Goal: Book appointment/travel/reservation

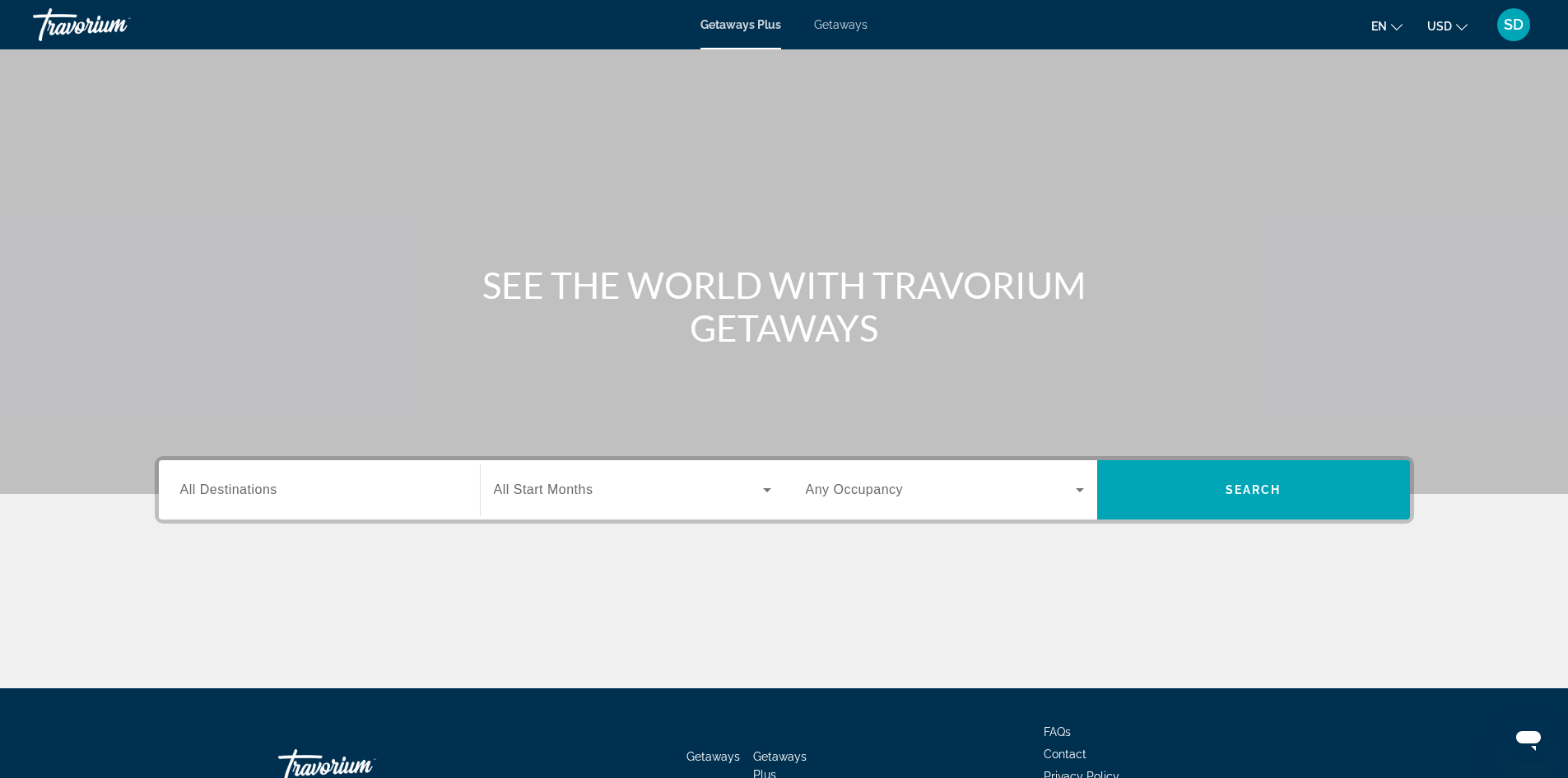
click at [234, 480] on span "All Destinations" at bounding box center [229, 490] width 97 height 14
click at [234, 480] on input "Destination All Destinations" at bounding box center [319, 491] width 279 height 20
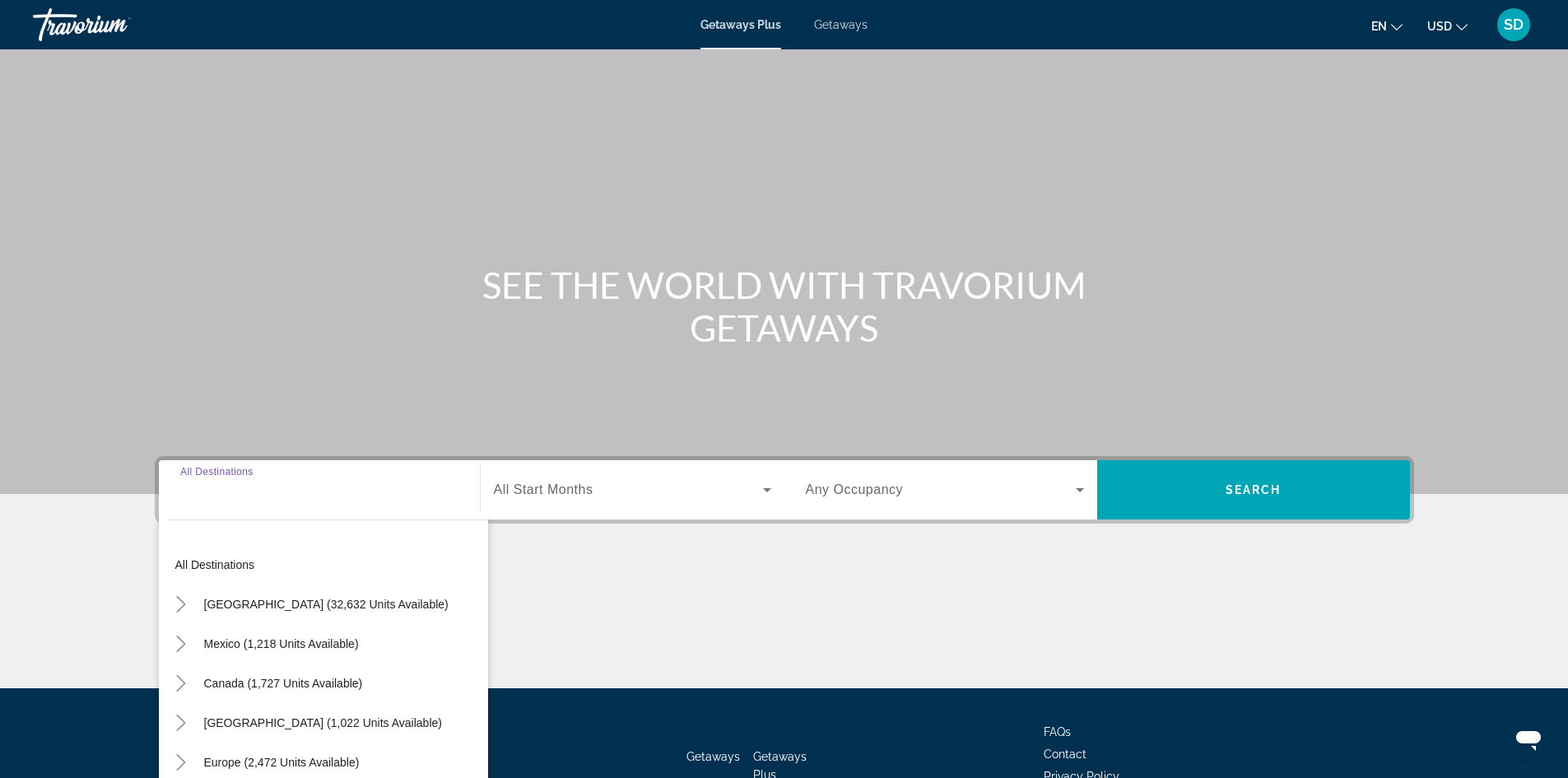
scroll to position [112, 0]
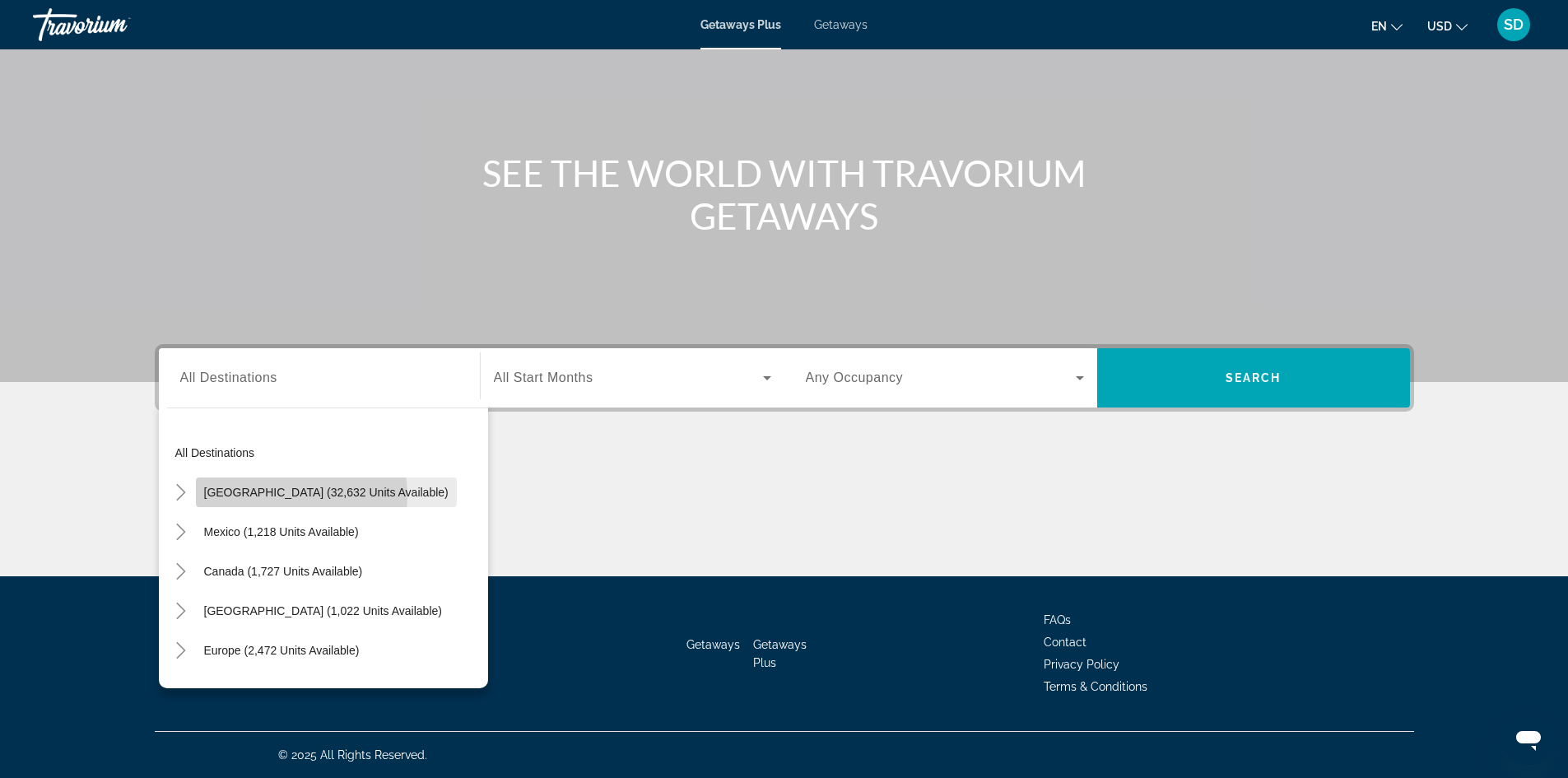
click at [264, 480] on span "[GEOGRAPHIC_DATA] (32,632 units available)" at bounding box center [326, 492] width 245 height 13
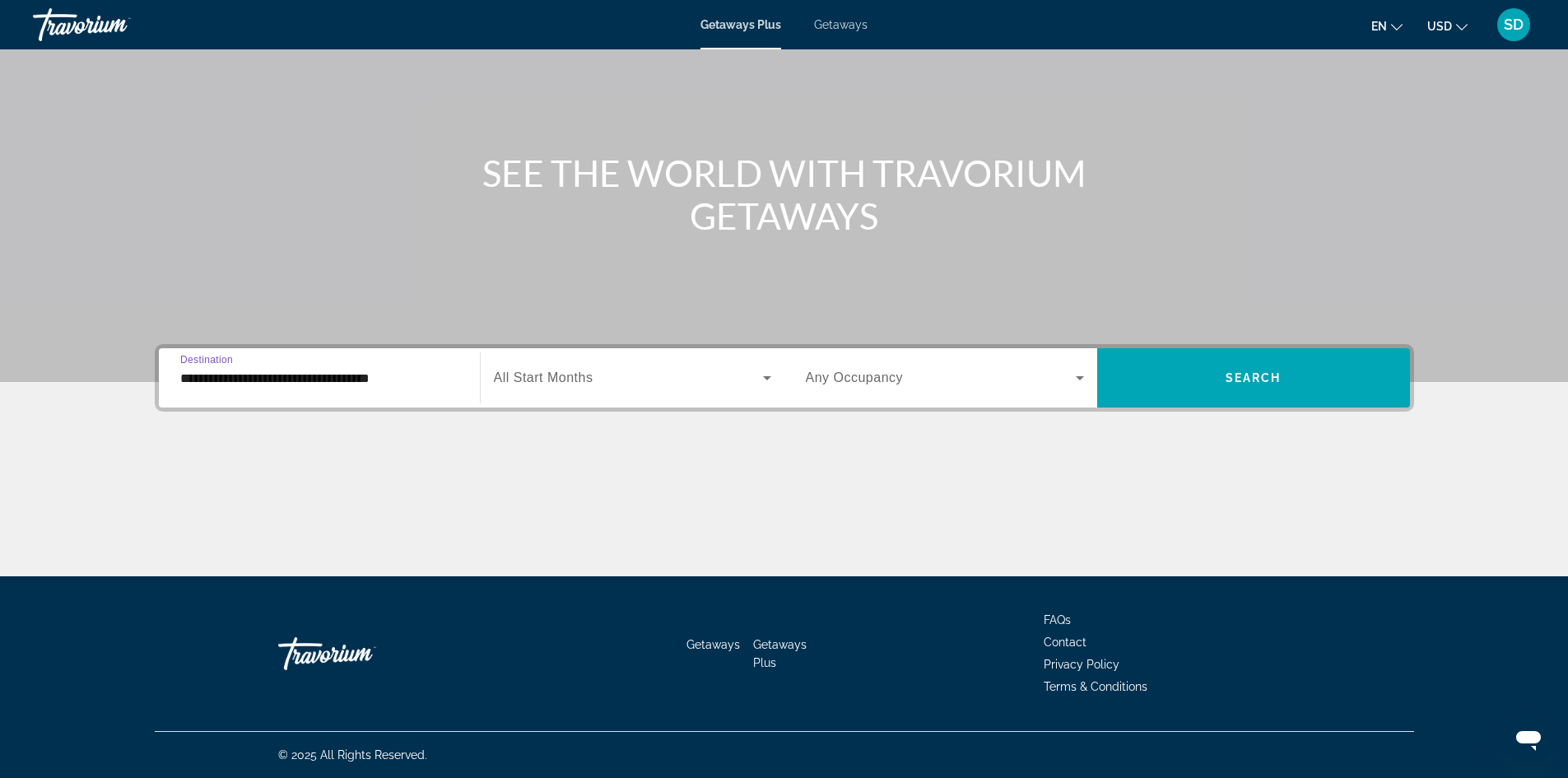
click at [572, 381] on span "All Start Months" at bounding box center [543, 378] width 100 height 14
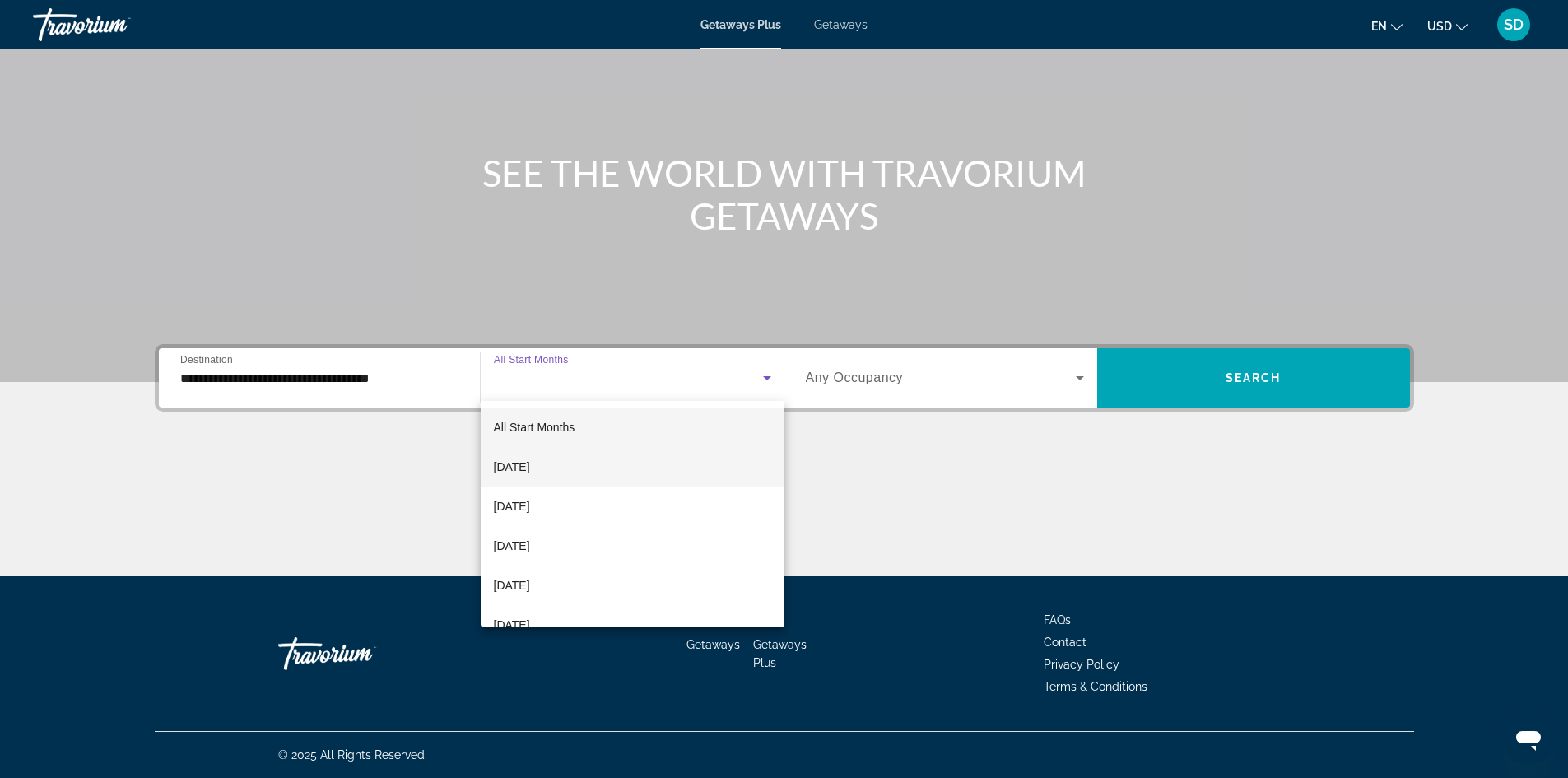
click at [530, 471] on span "[DATE]" at bounding box center [511, 467] width 37 height 20
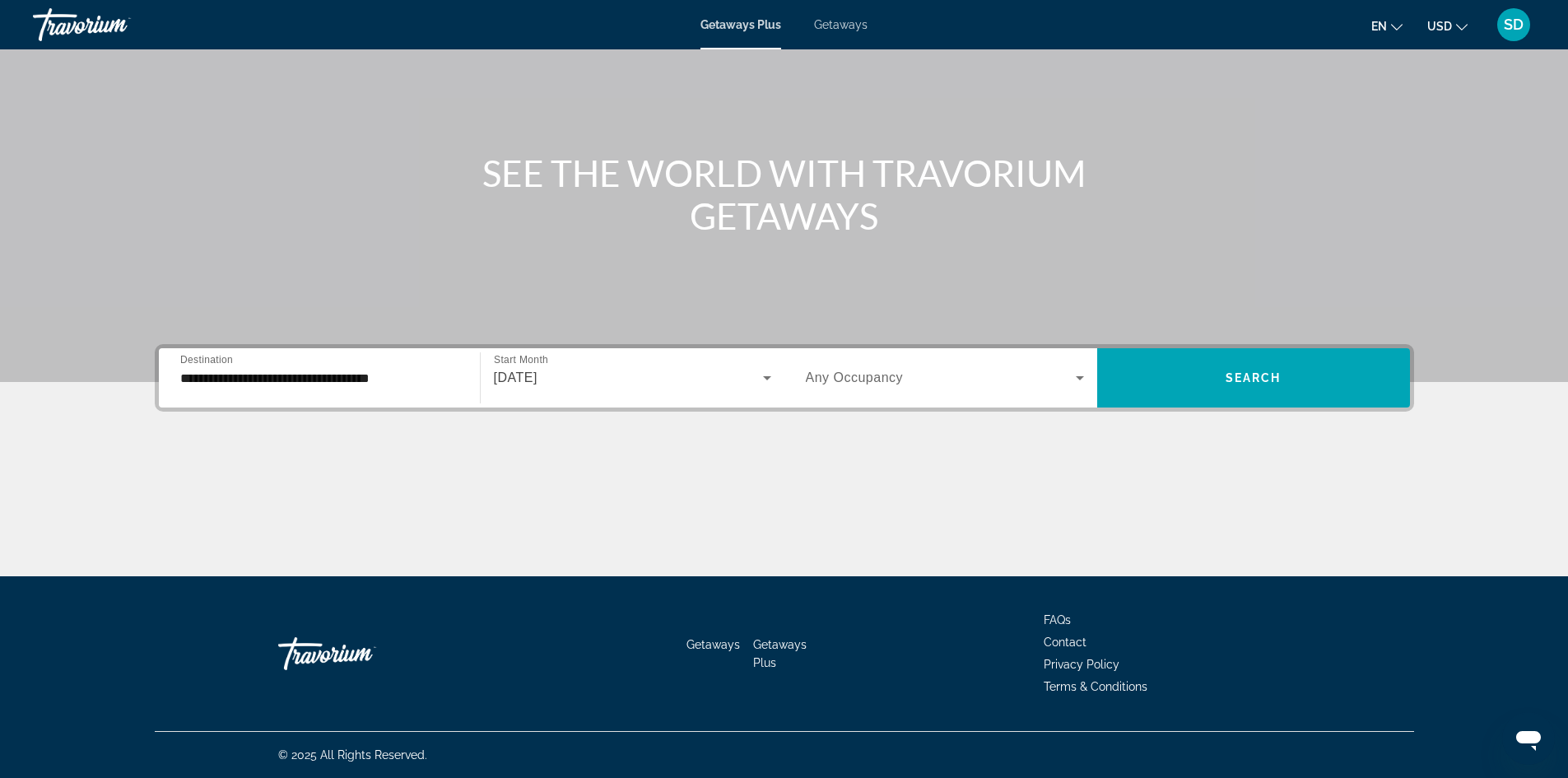
click at [851, 378] on span "Any Occupancy" at bounding box center [854, 378] width 98 height 14
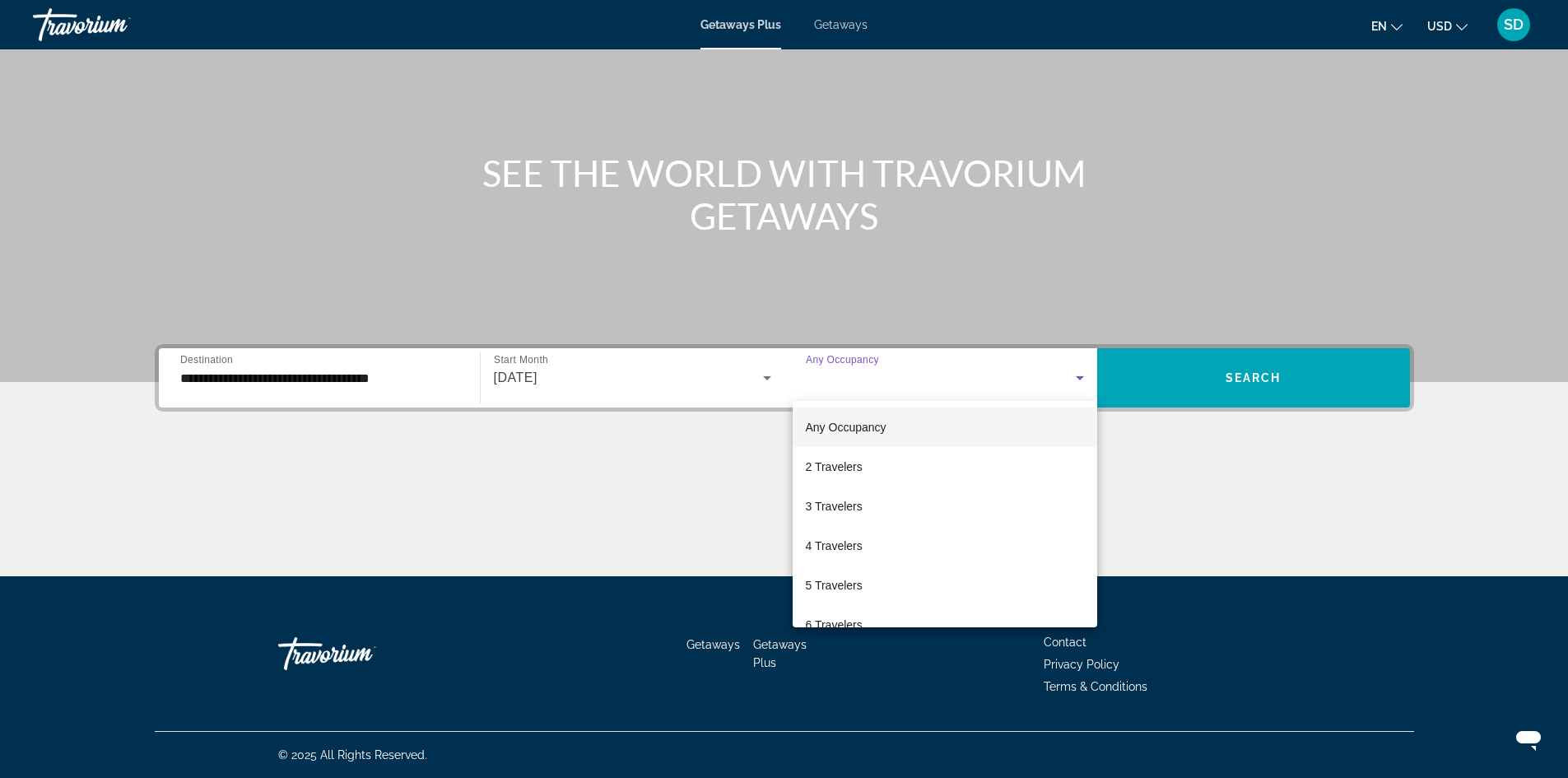
click at [662, 450] on div at bounding box center [784, 389] width 1568 height 778
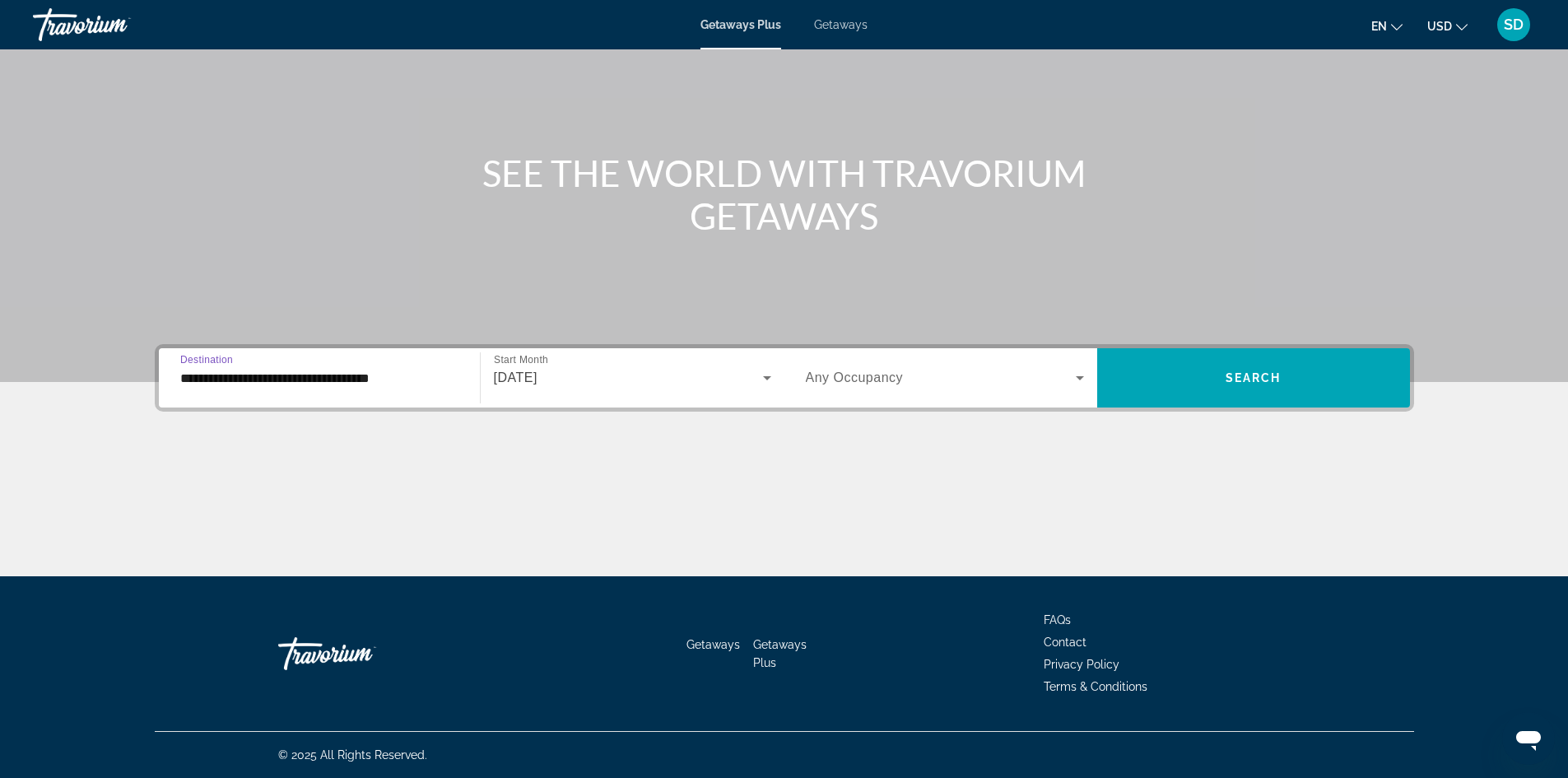
click at [313, 375] on input "**********" at bounding box center [319, 379] width 279 height 20
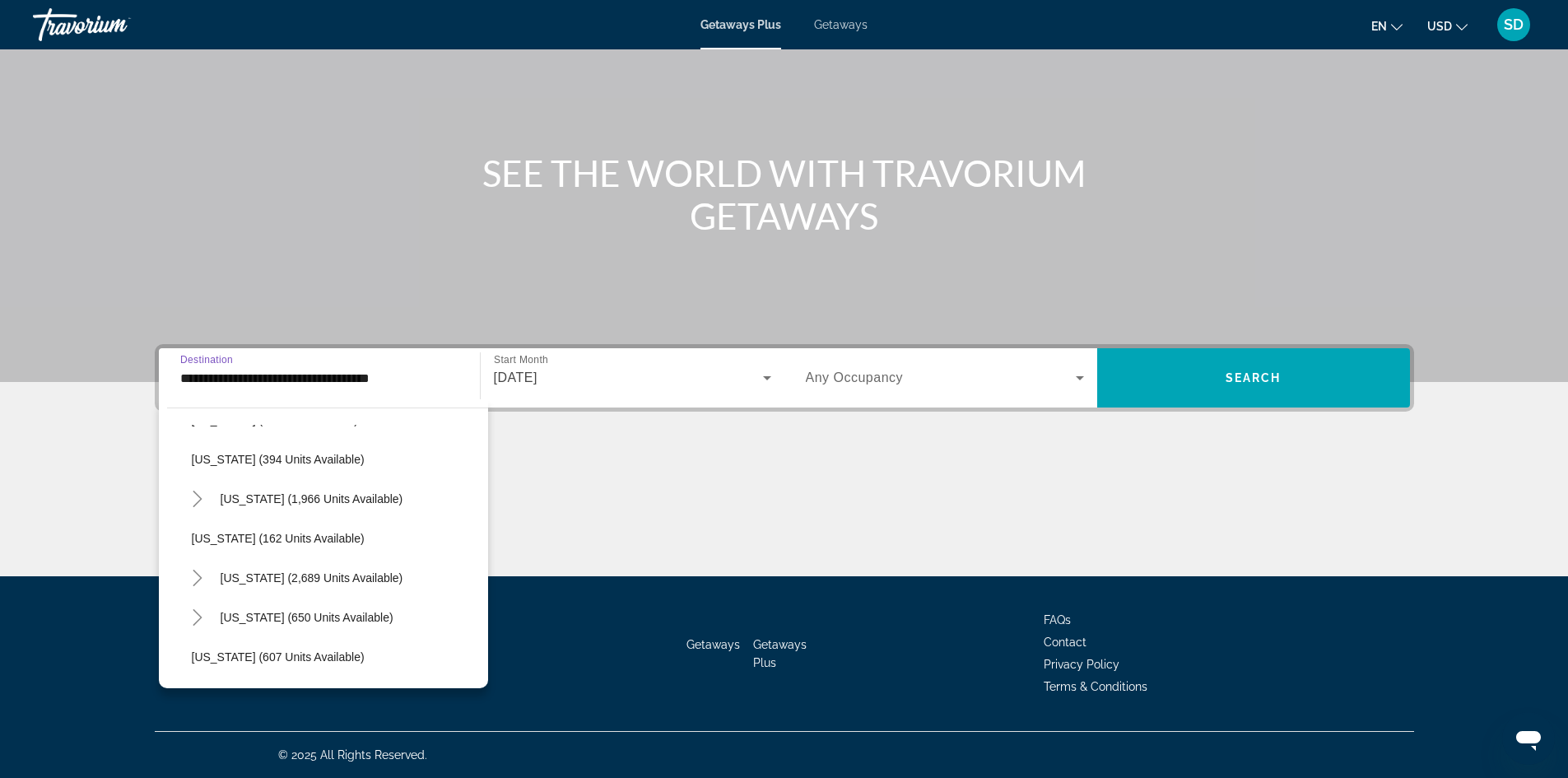
scroll to position [824, 0]
click at [326, 460] on span "[US_STATE] (1,966 units available)" at bounding box center [312, 459] width 182 height 13
type input "**********"
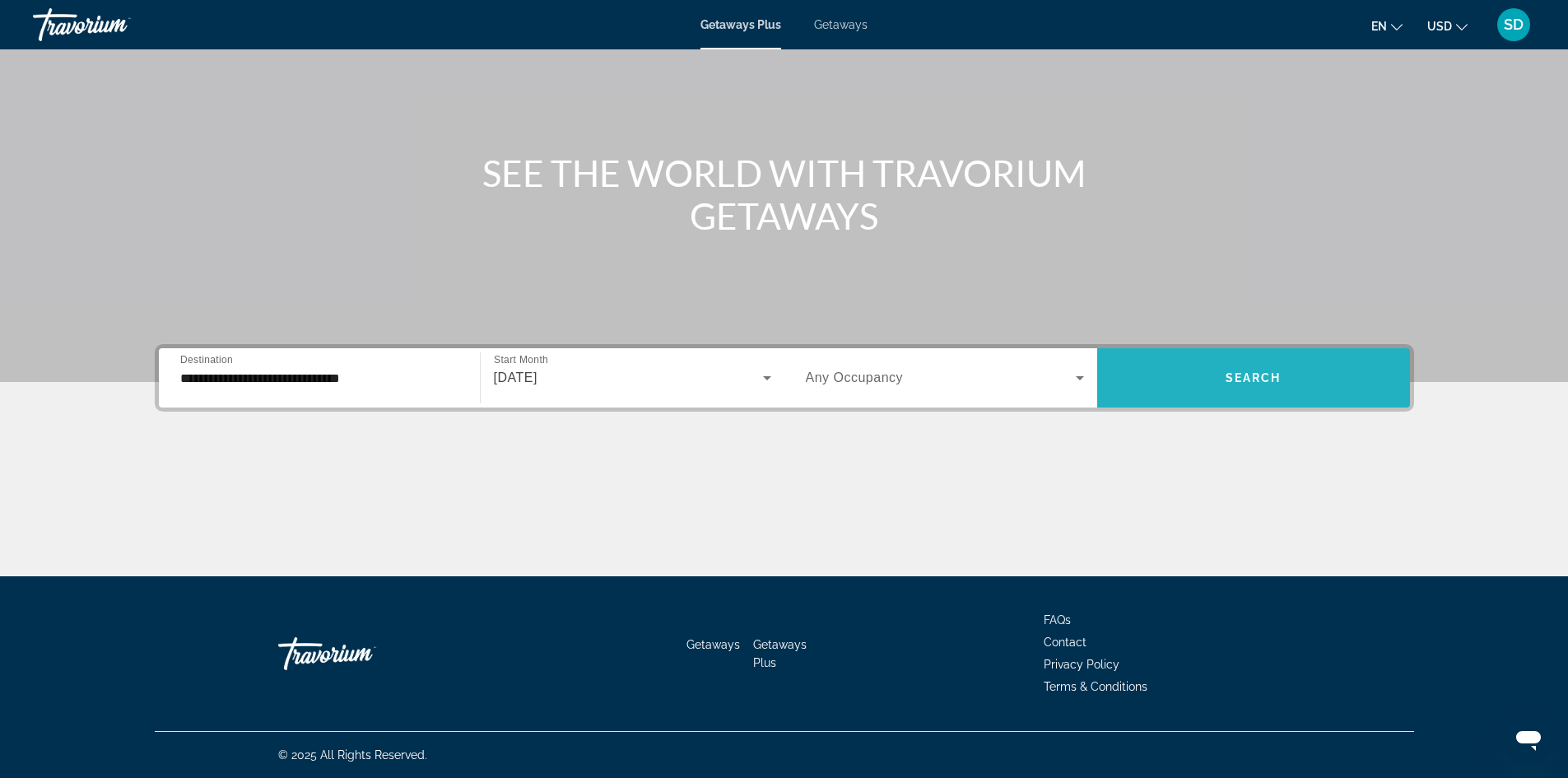
click at [868, 375] on span "Search" at bounding box center [1254, 378] width 56 height 13
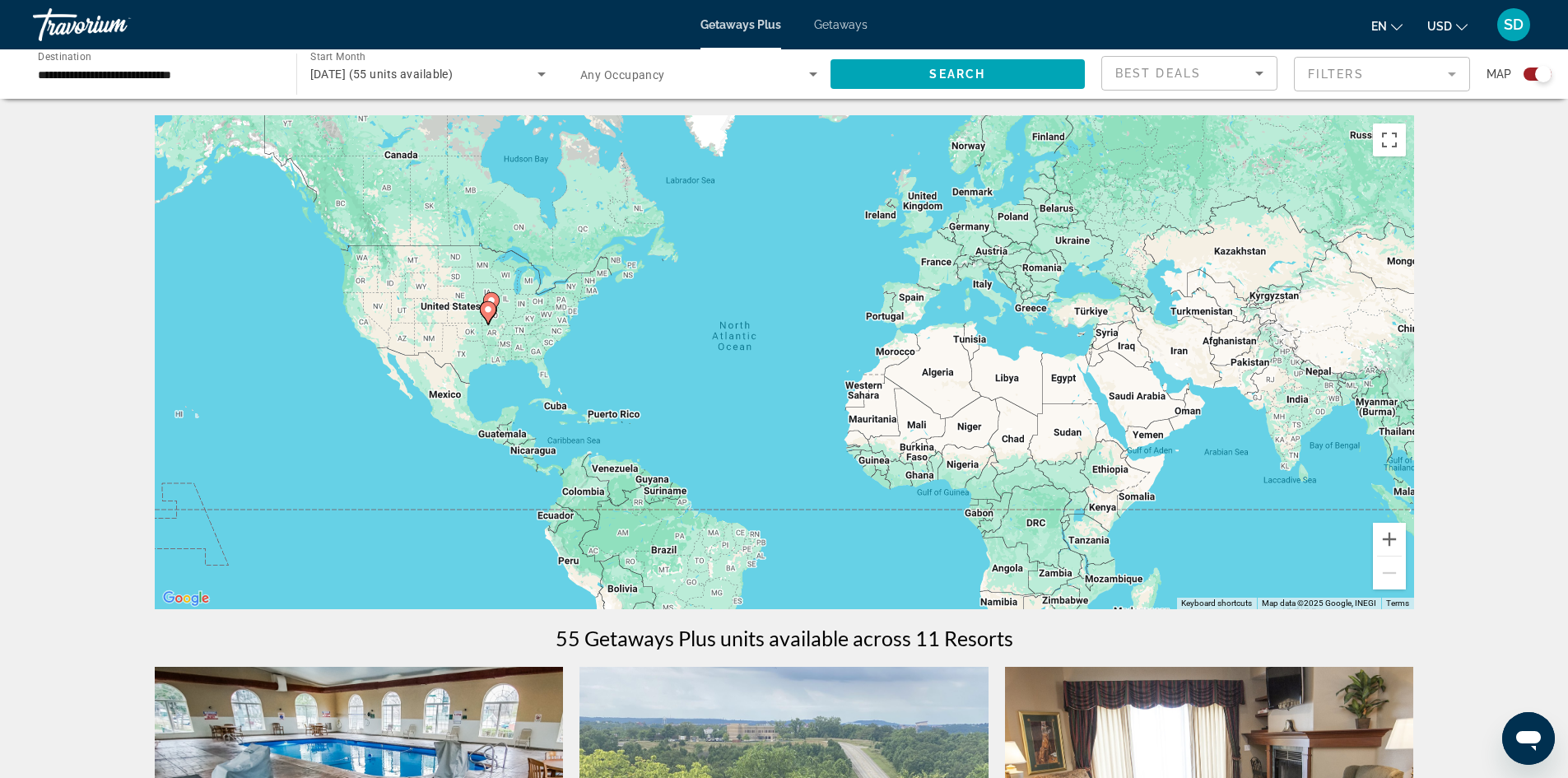
click at [508, 275] on div "To activate drag with keyboard, press Alt + Enter. Once in keyboard drag state,…" at bounding box center [784, 362] width 1260 height 494
click at [868, 480] on button "Zoom in" at bounding box center [1390, 538] width 33 height 33
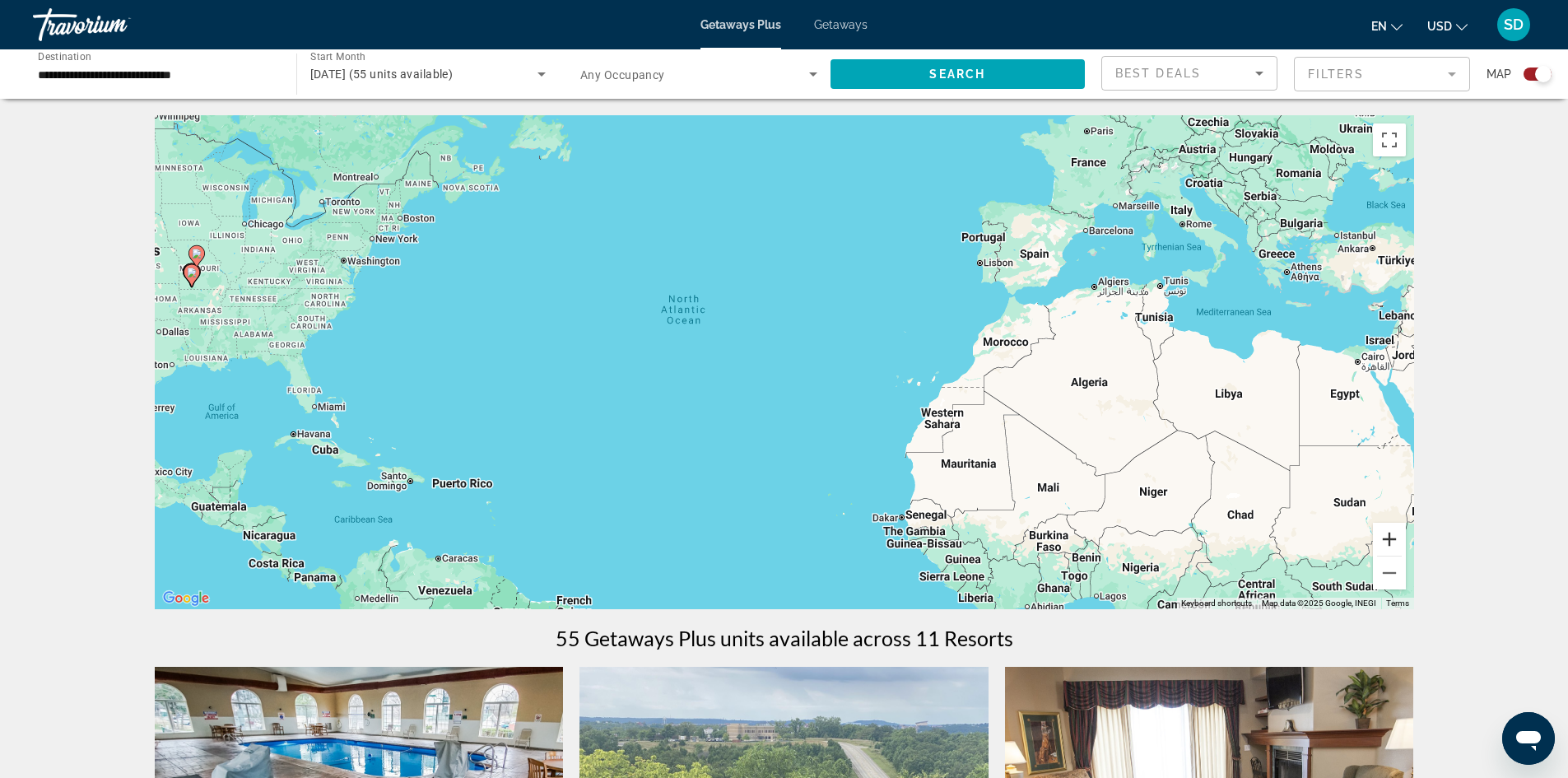
click at [868, 480] on button "Zoom in" at bounding box center [1390, 538] width 33 height 33
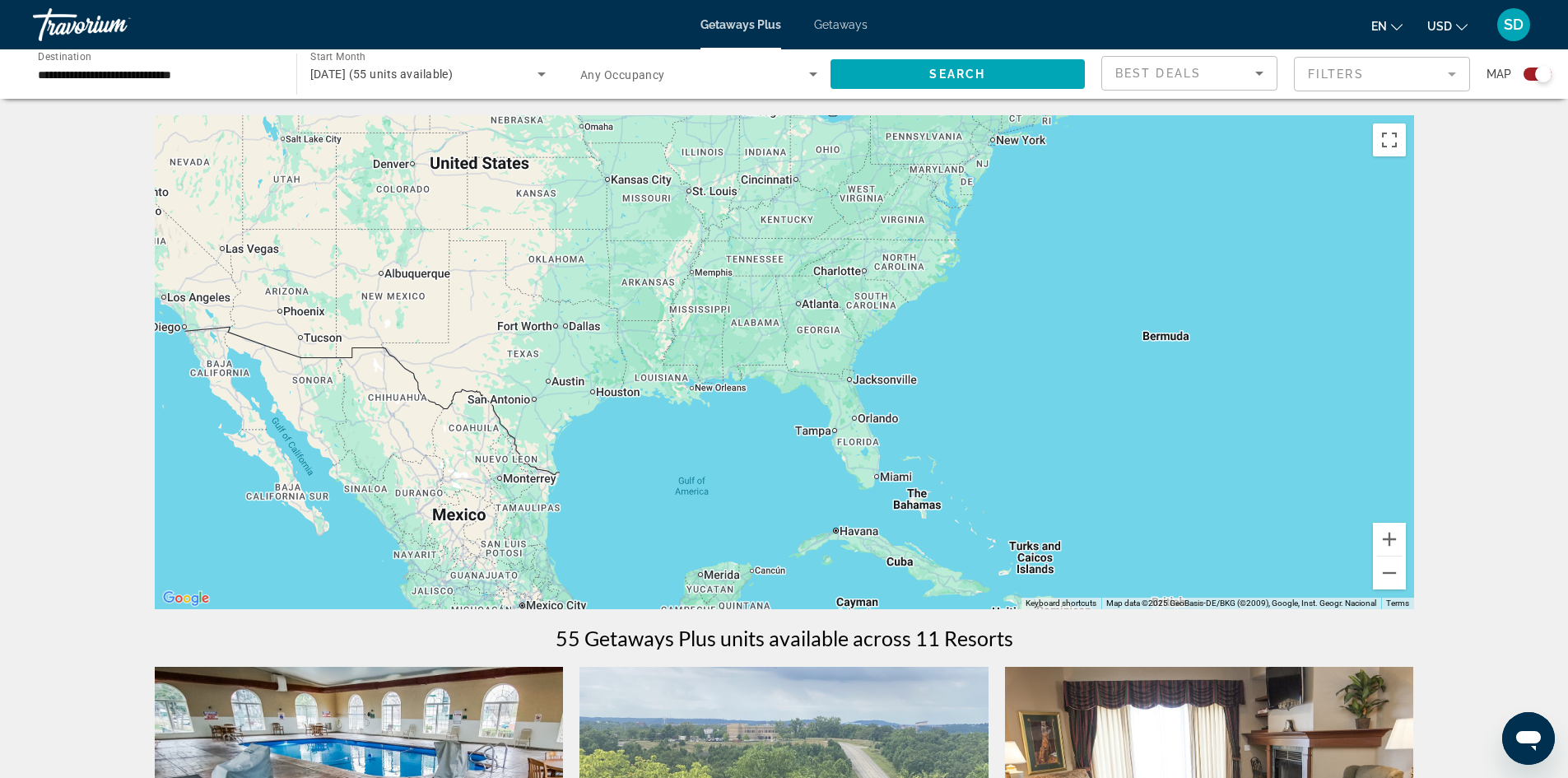
drag, startPoint x: 233, startPoint y: 435, endPoint x: 1284, endPoint y: 459, distance: 1051.3
click at [868, 459] on div "Main content" at bounding box center [784, 362] width 1260 height 494
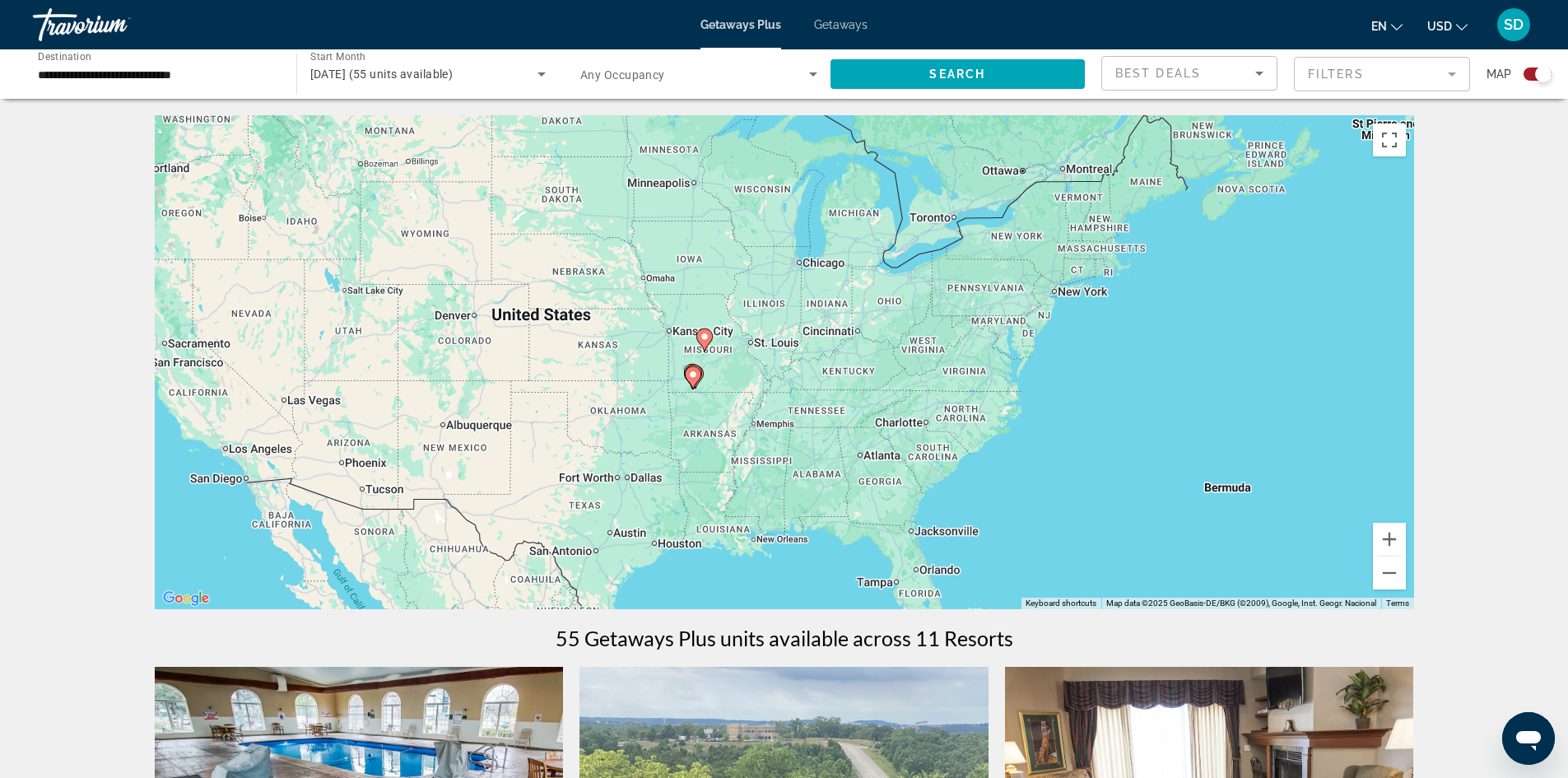
drag, startPoint x: 856, startPoint y: 286, endPoint x: 958, endPoint y: 493, distance: 230.8
click at [868, 480] on div "To activate drag with keyboard, press Alt + Enter. Once in keyboard drag state,…" at bounding box center [784, 362] width 1260 height 494
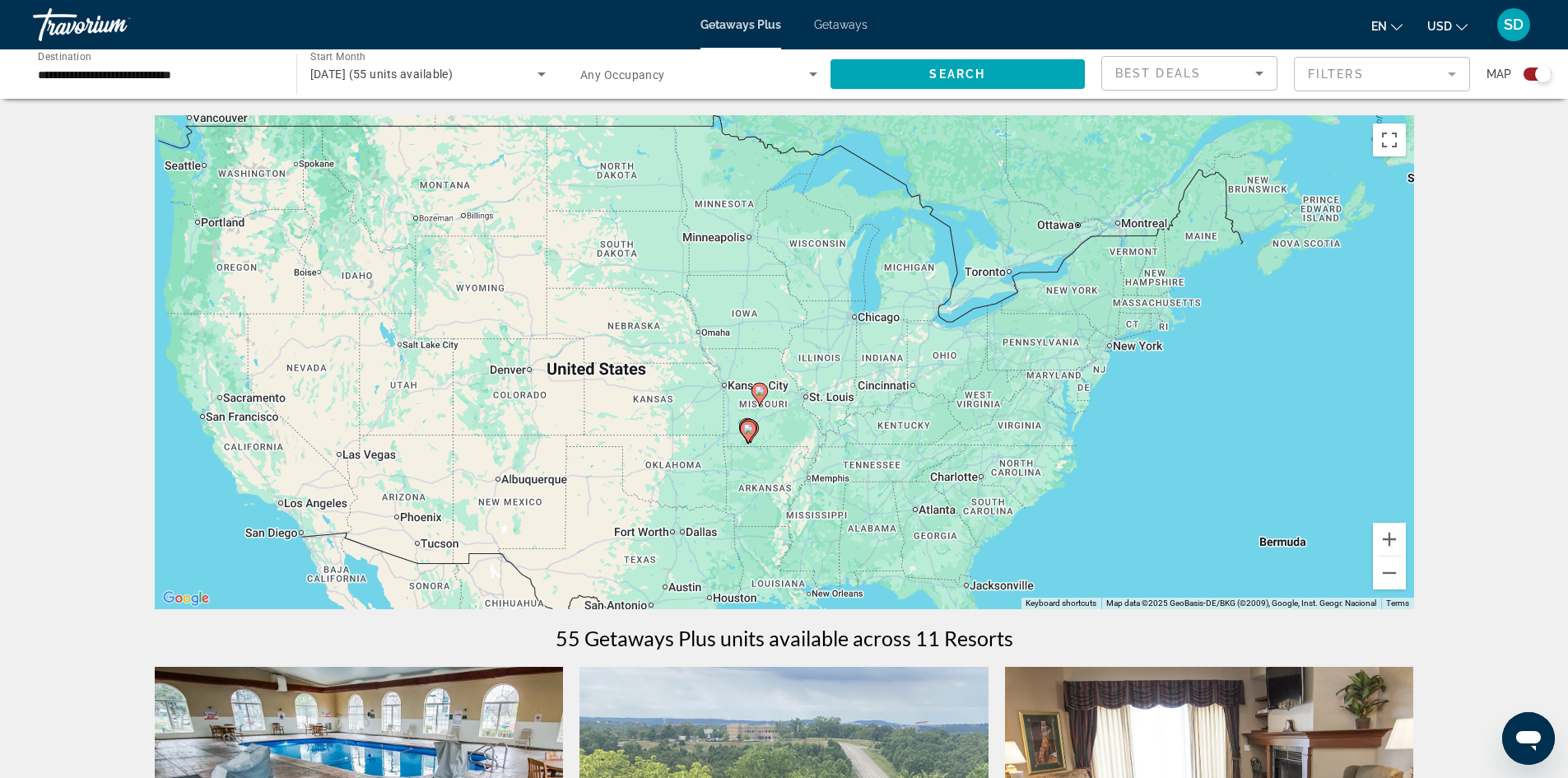
click at [749, 432] on image "Main content" at bounding box center [748, 429] width 10 height 10
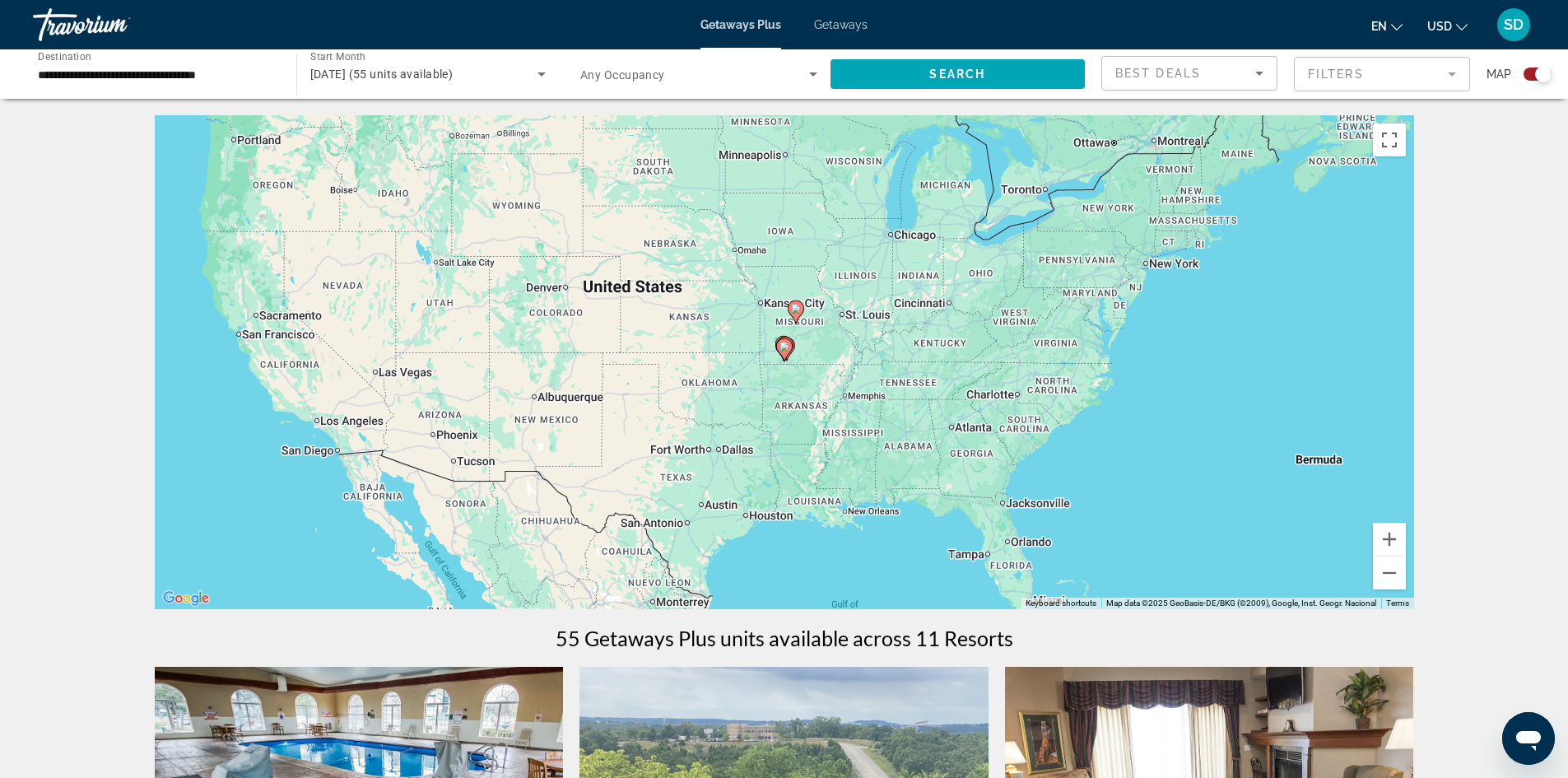
click at [783, 348] on image "Main content" at bounding box center [785, 347] width 10 height 10
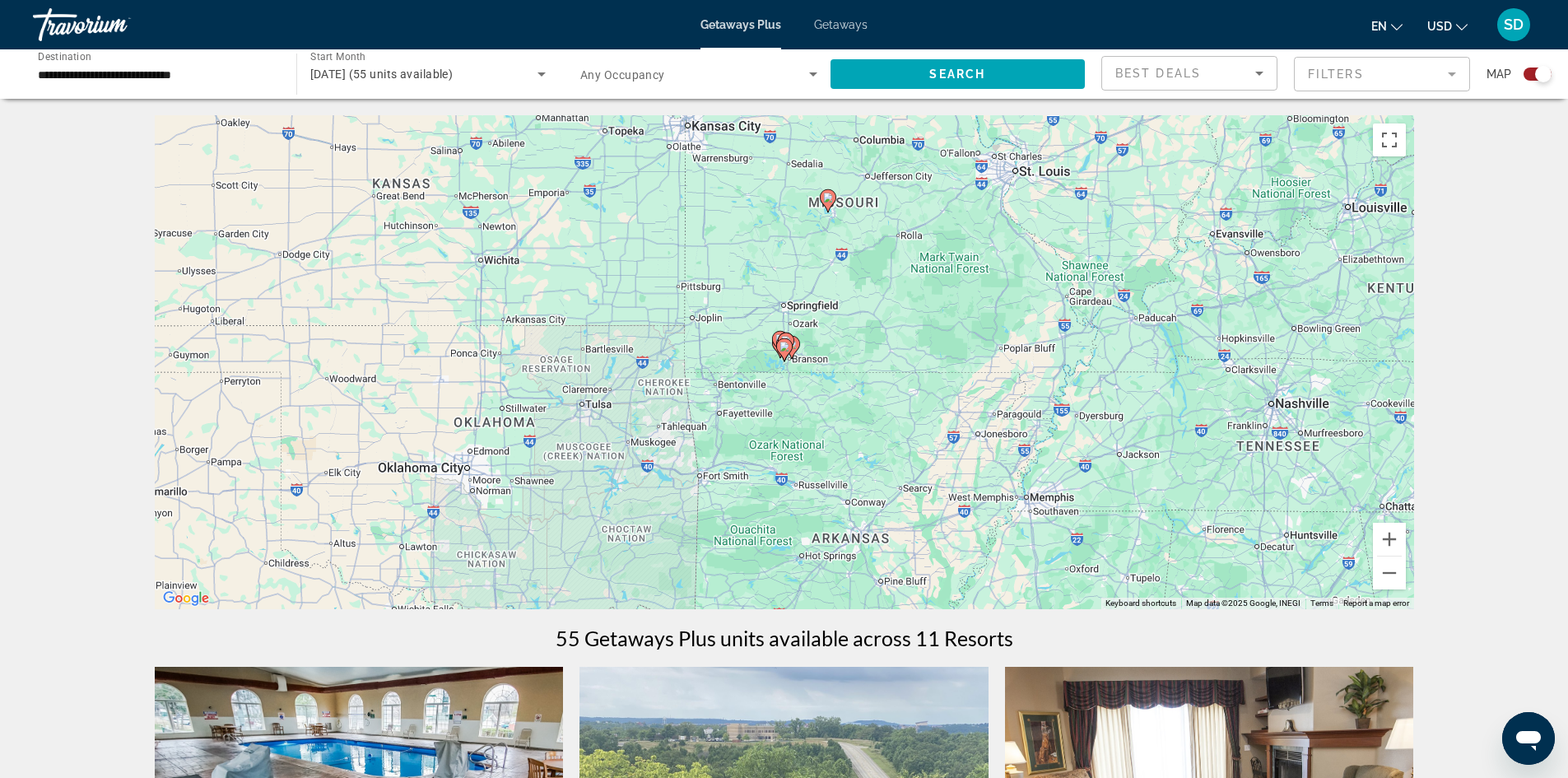
click at [786, 349] on image "Main content" at bounding box center [785, 347] width 10 height 10
type input "**********"
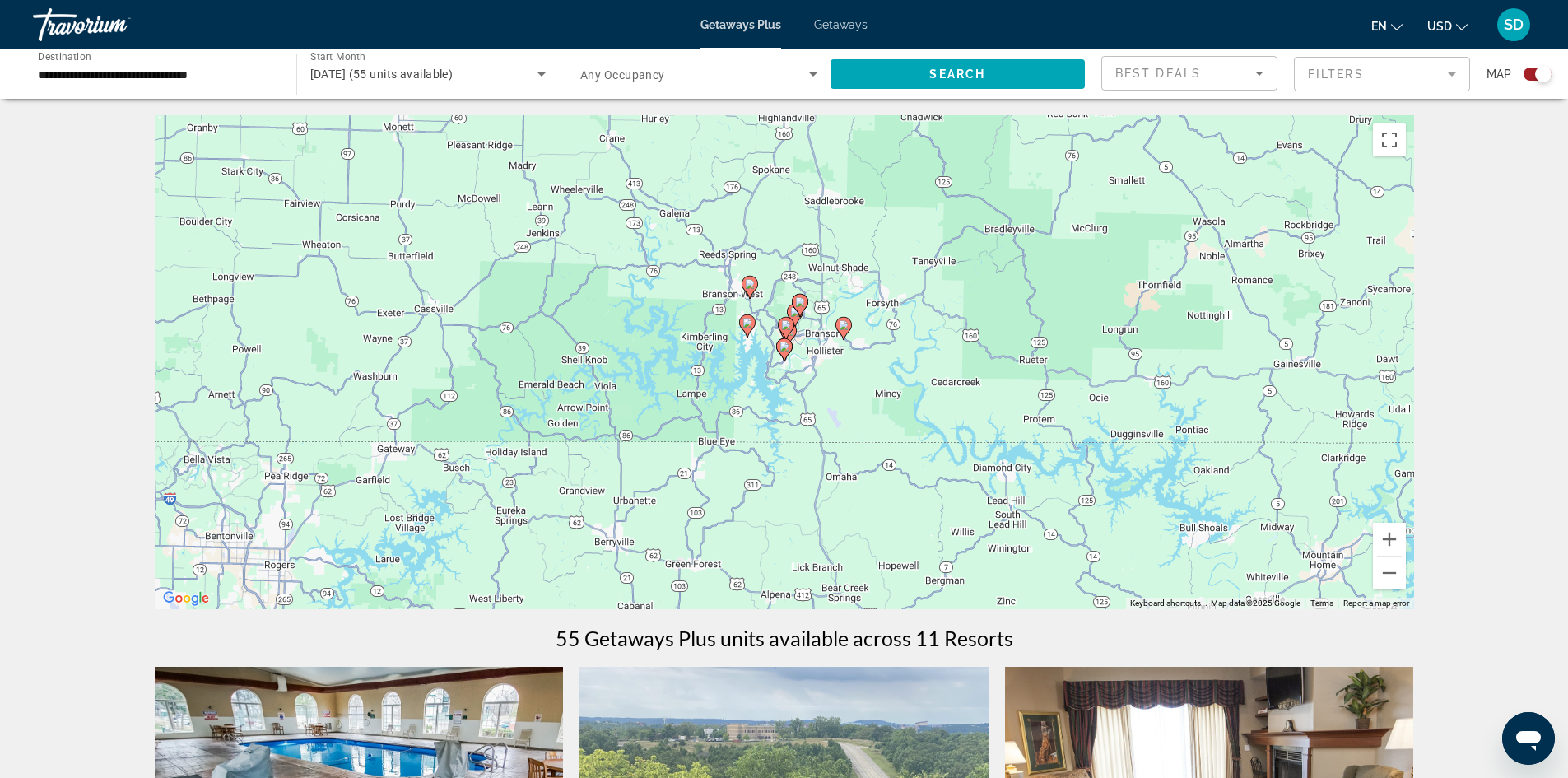
click at [785, 354] on icon "Main content" at bounding box center [783, 350] width 15 height 22
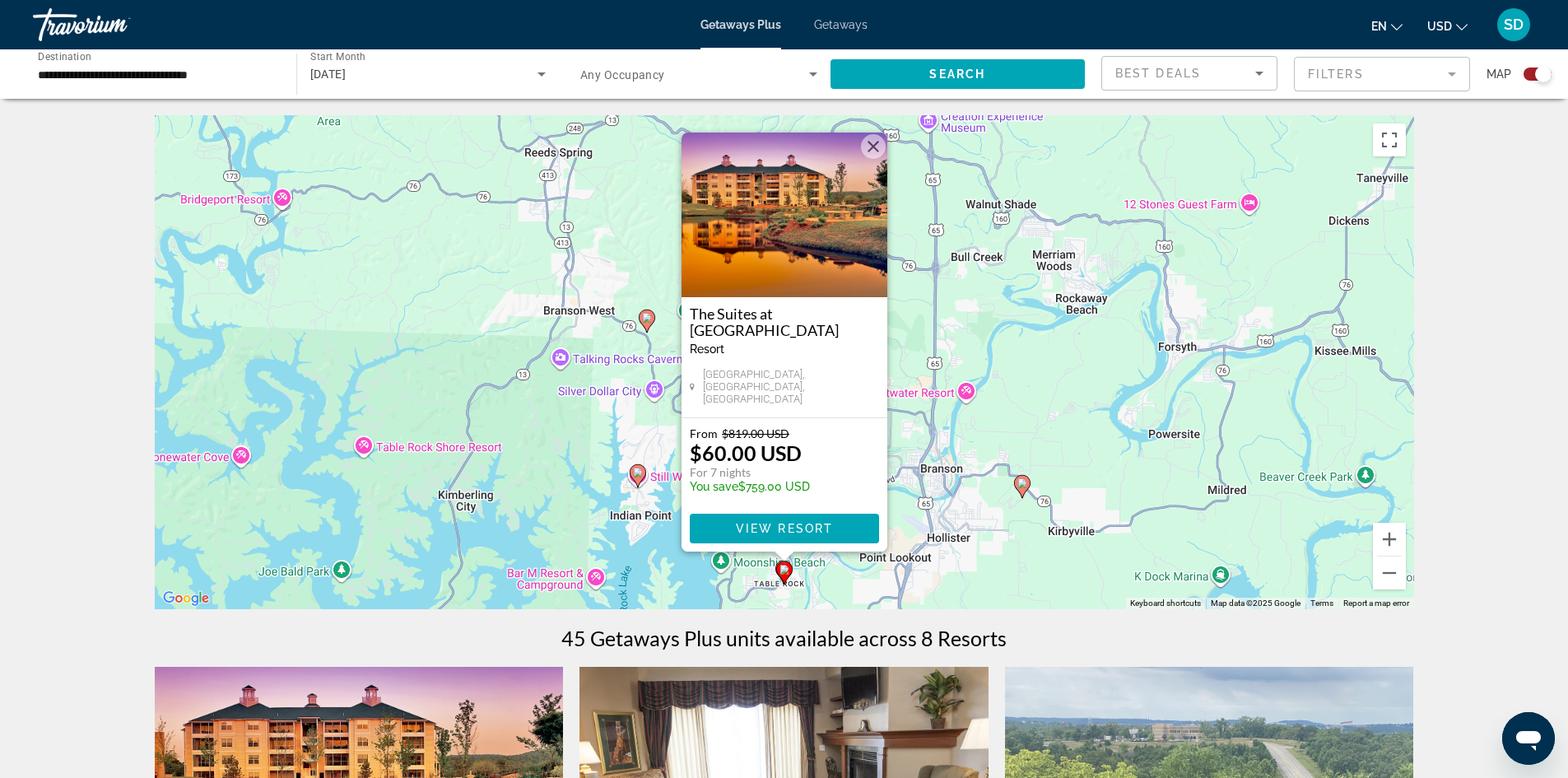
click at [868, 149] on button "Close" at bounding box center [873, 146] width 25 height 25
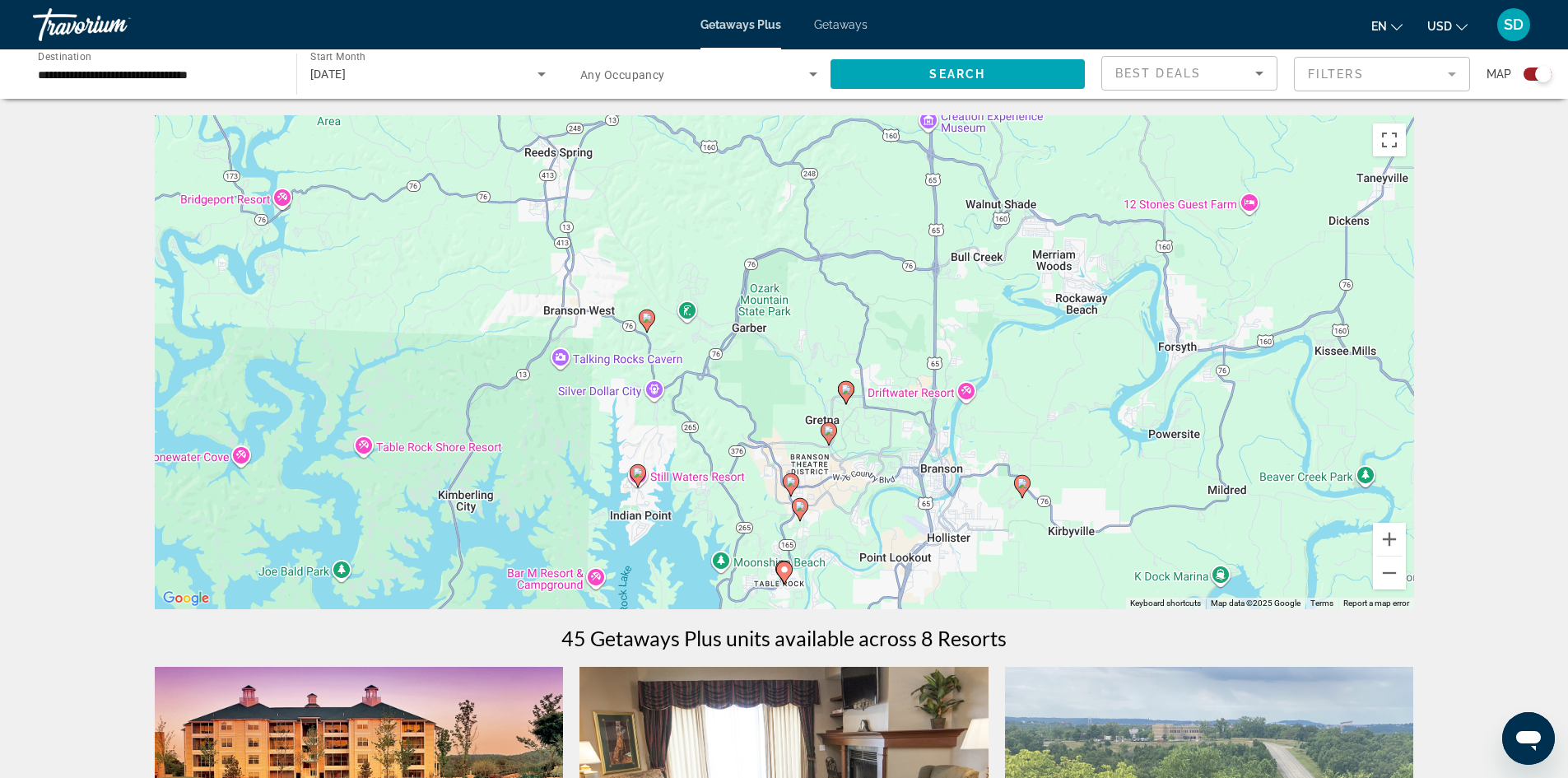
click at [785, 478] on icon "Main content" at bounding box center [790, 485] width 15 height 22
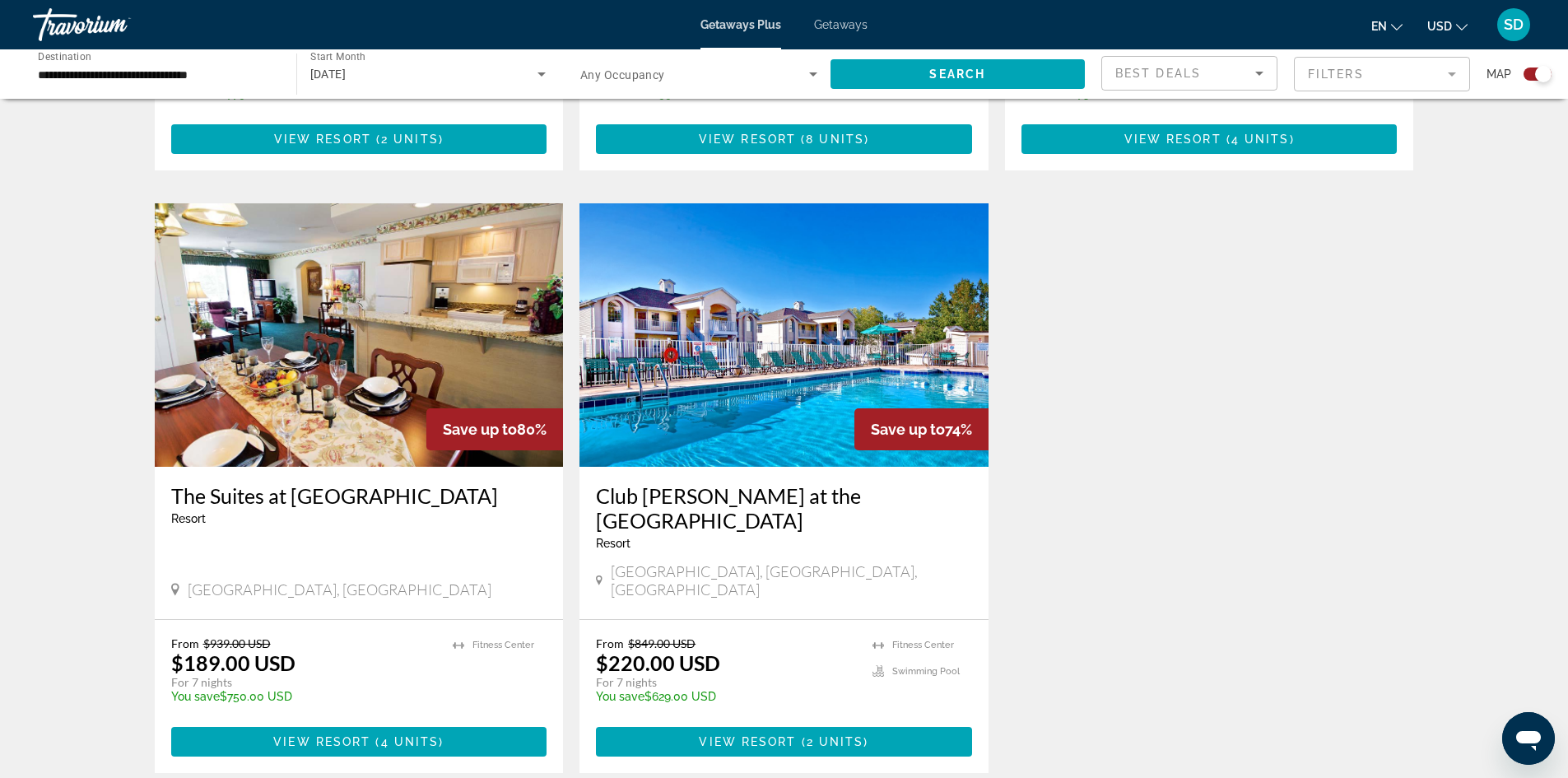
scroll to position [1646, 0]
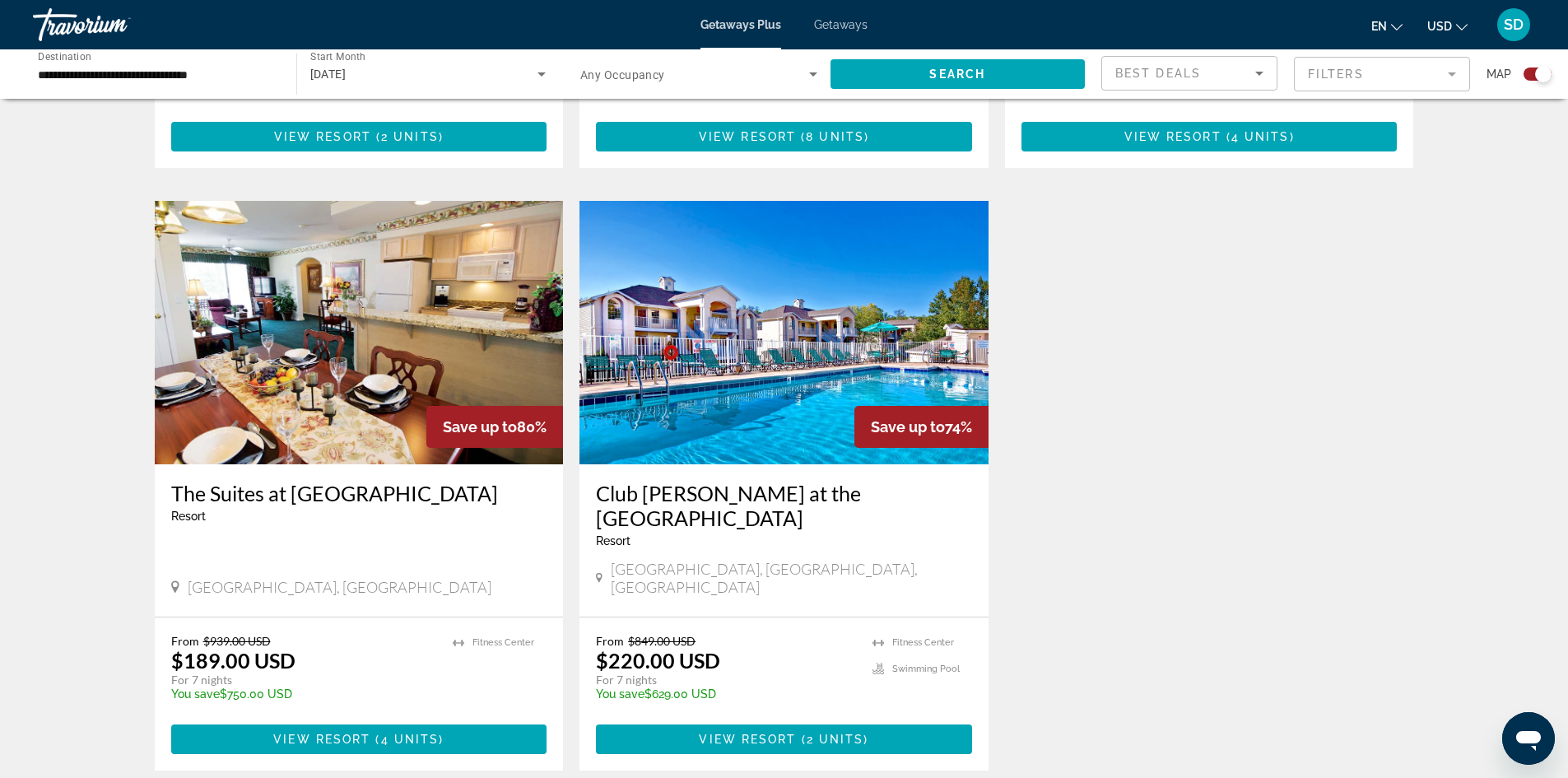
click at [723, 480] on h3 "Club [PERSON_NAME] at the [GEOGRAPHIC_DATA]" at bounding box center [784, 505] width 377 height 50
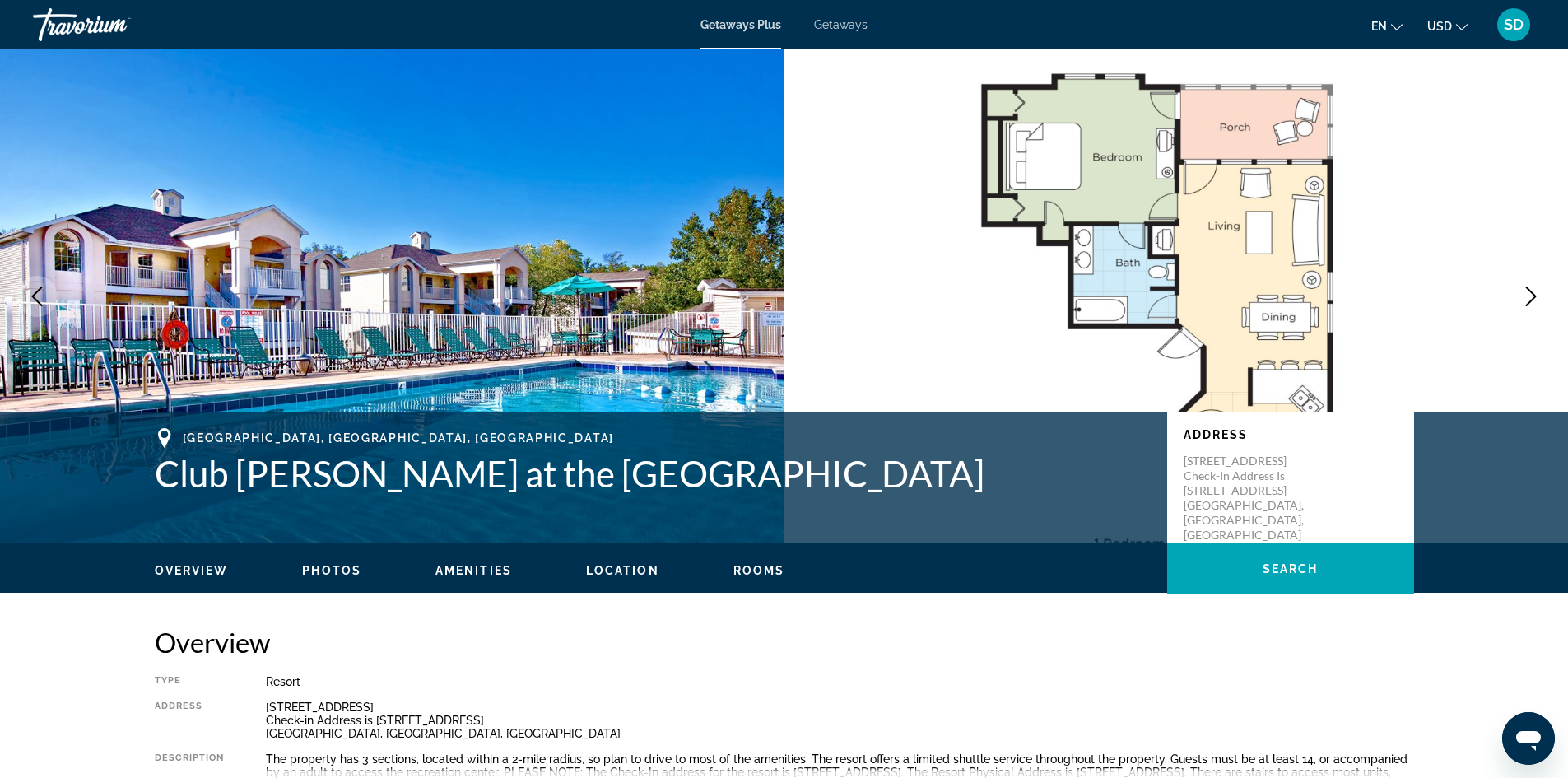
click at [868, 294] on icon "Next image" at bounding box center [1531, 296] width 11 height 20
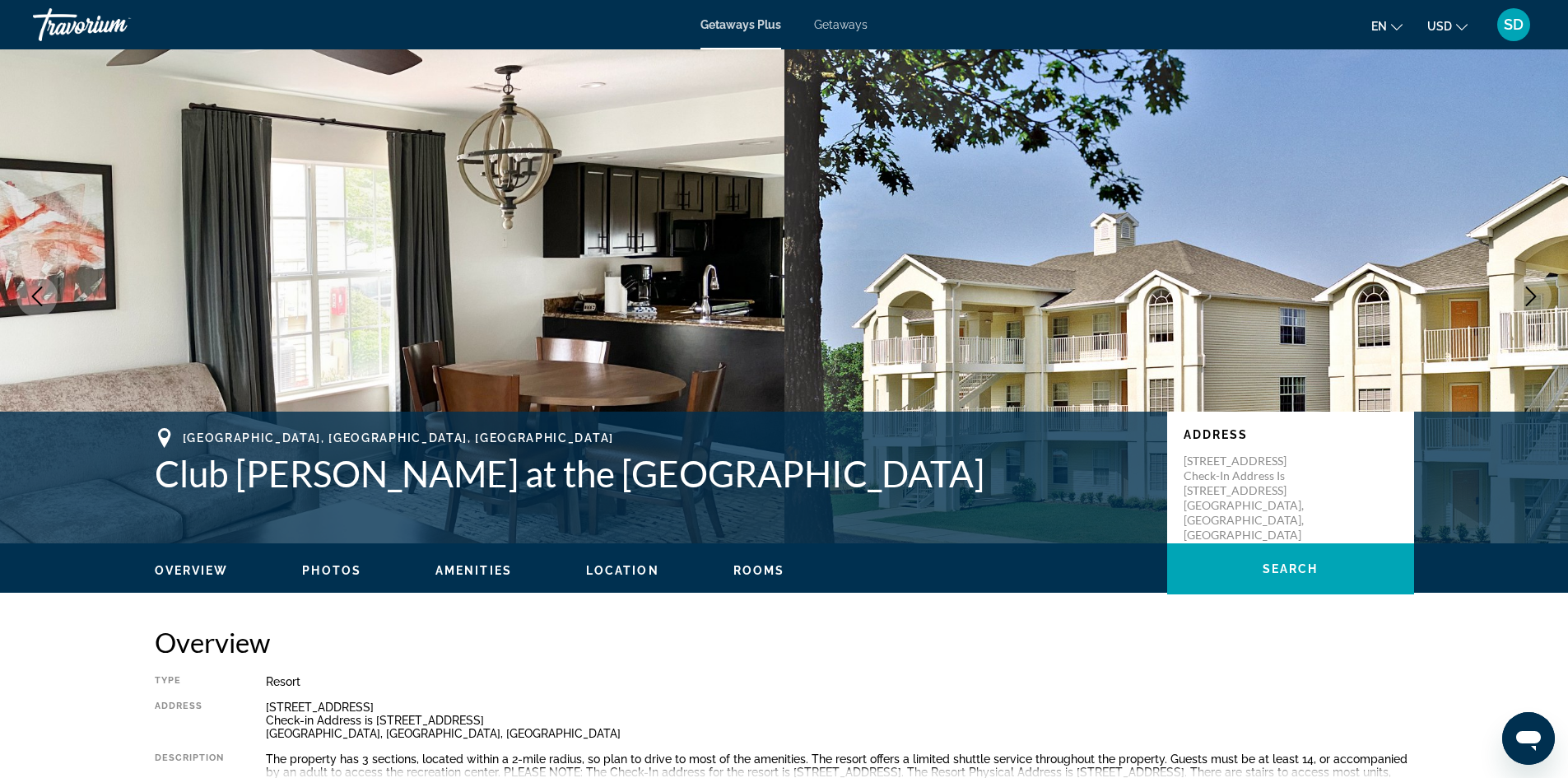
click at [868, 294] on icon "Next image" at bounding box center [1531, 296] width 11 height 20
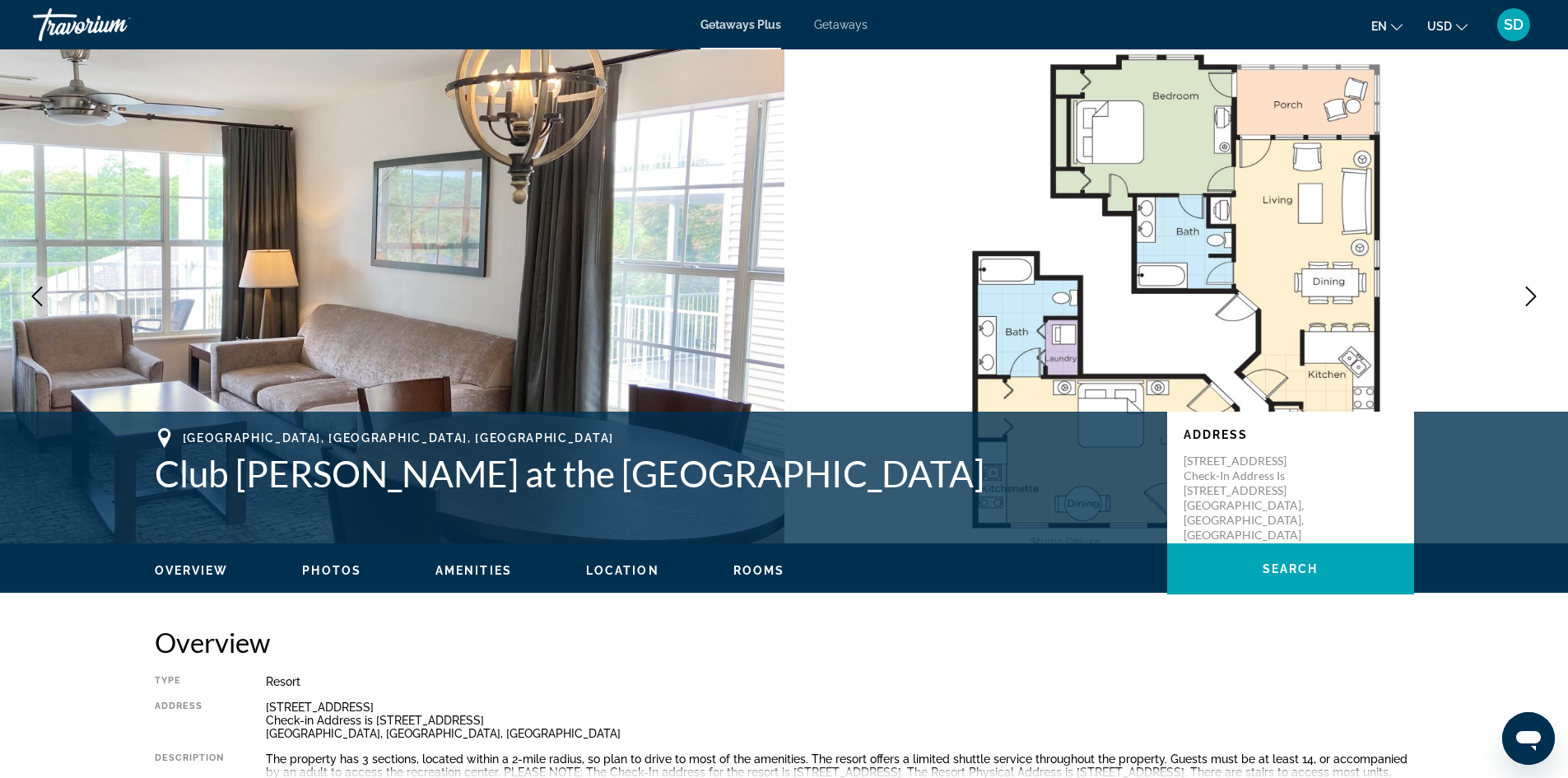
click at [868, 294] on icon "Next image" at bounding box center [1531, 296] width 11 height 20
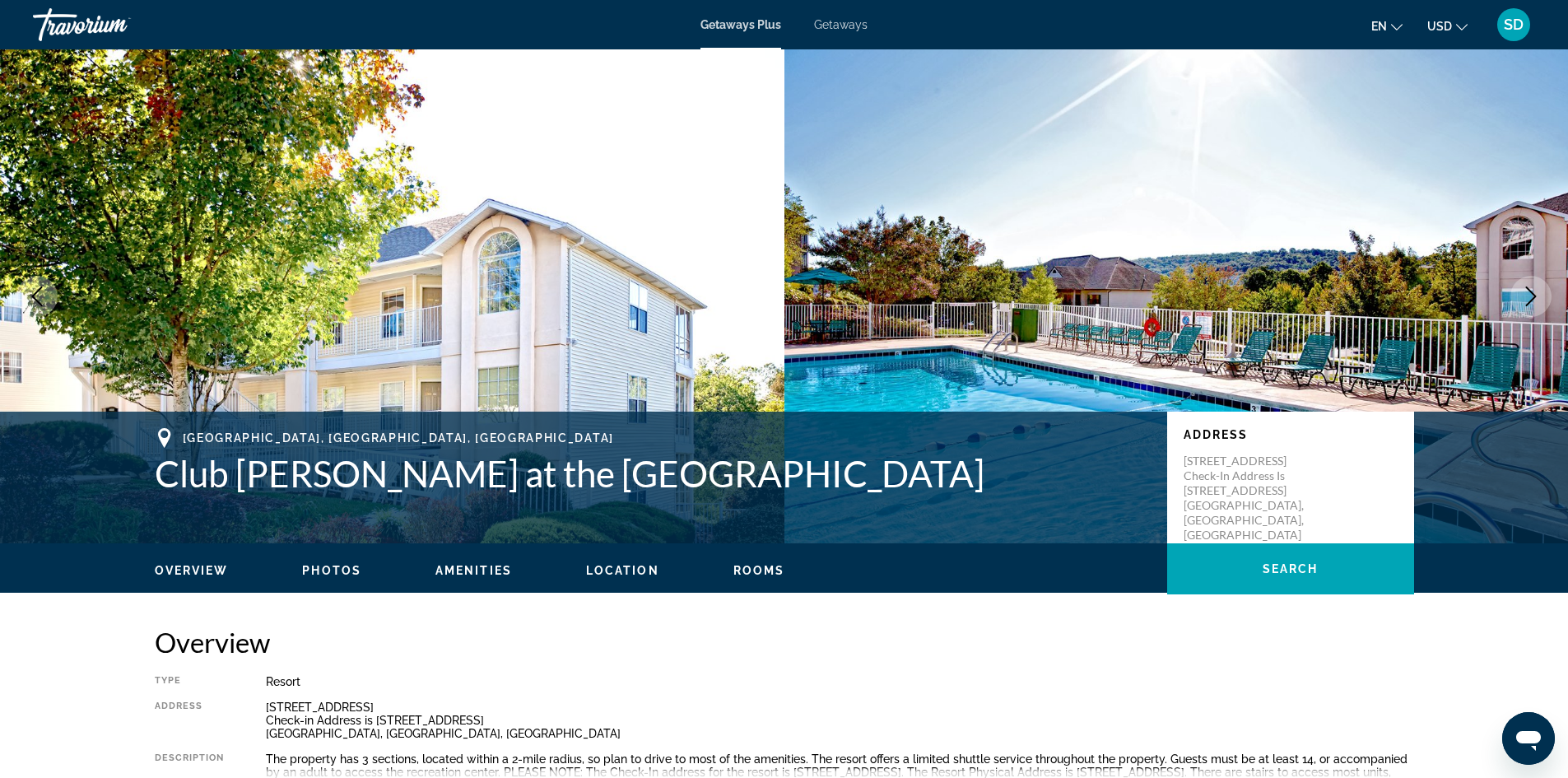
click at [868, 294] on icon "Next image" at bounding box center [1531, 296] width 11 height 20
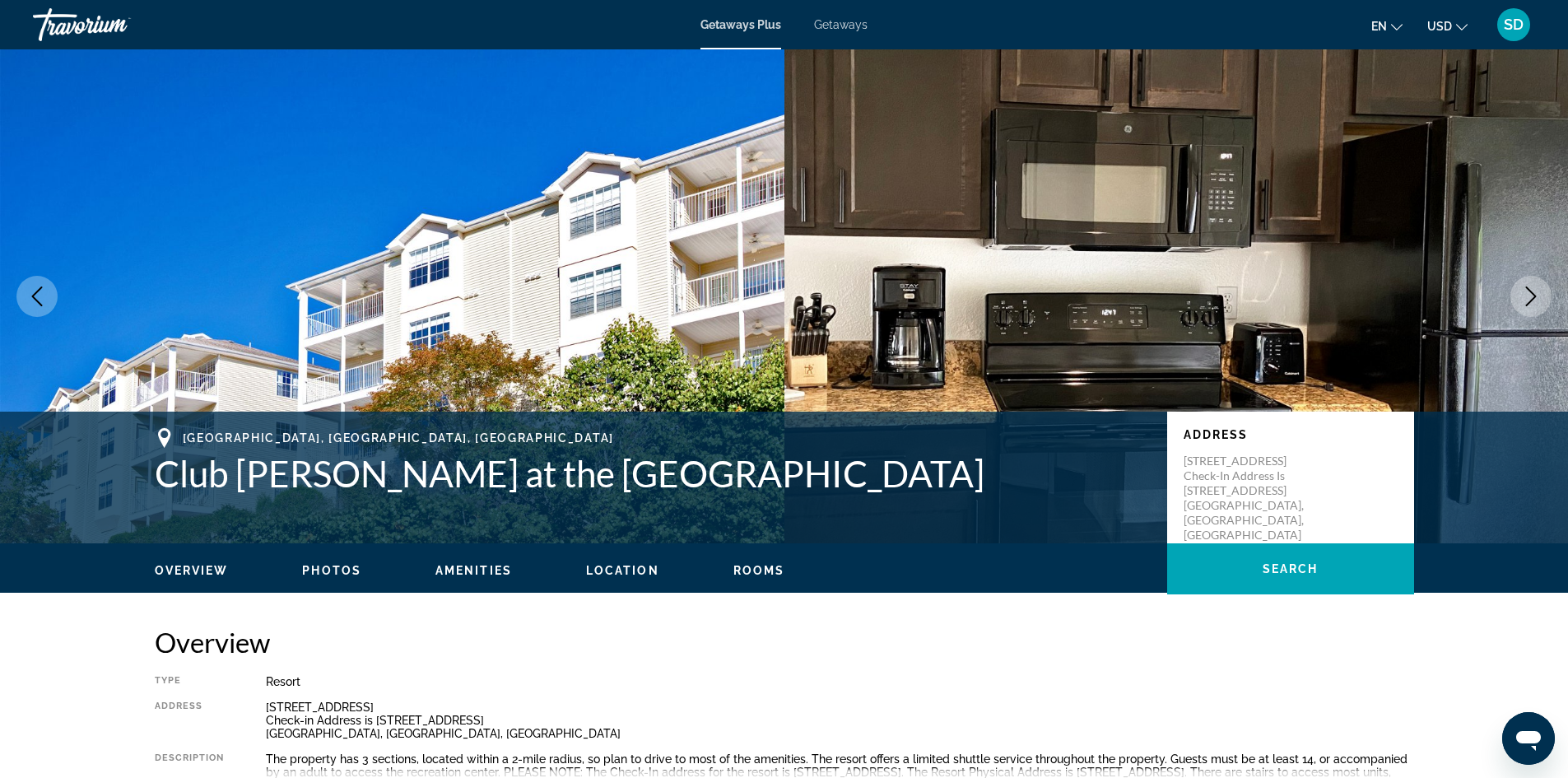
click at [868, 294] on icon "Next image" at bounding box center [1531, 296] width 11 height 20
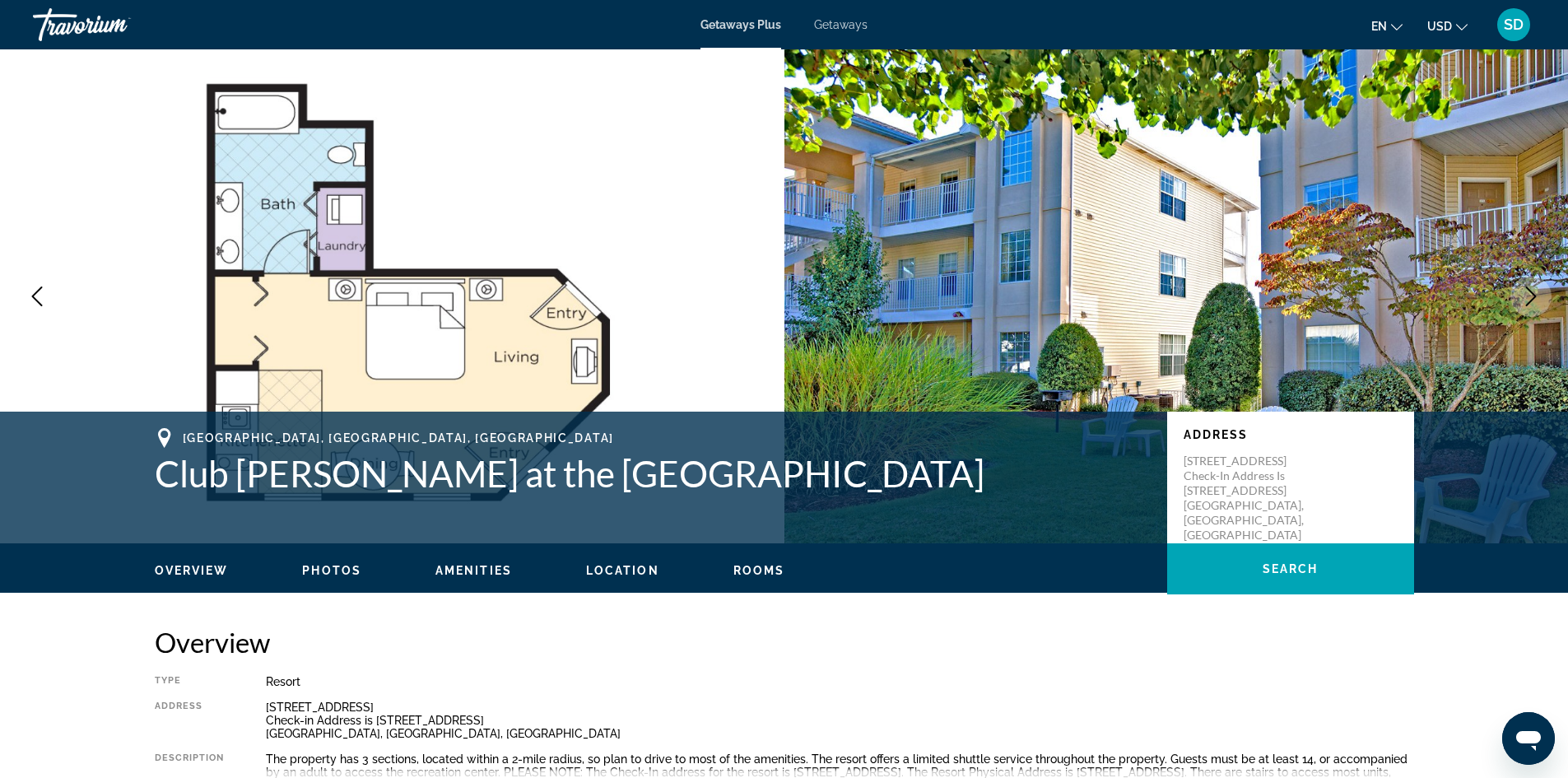
click at [868, 294] on icon "Next image" at bounding box center [1531, 296] width 11 height 20
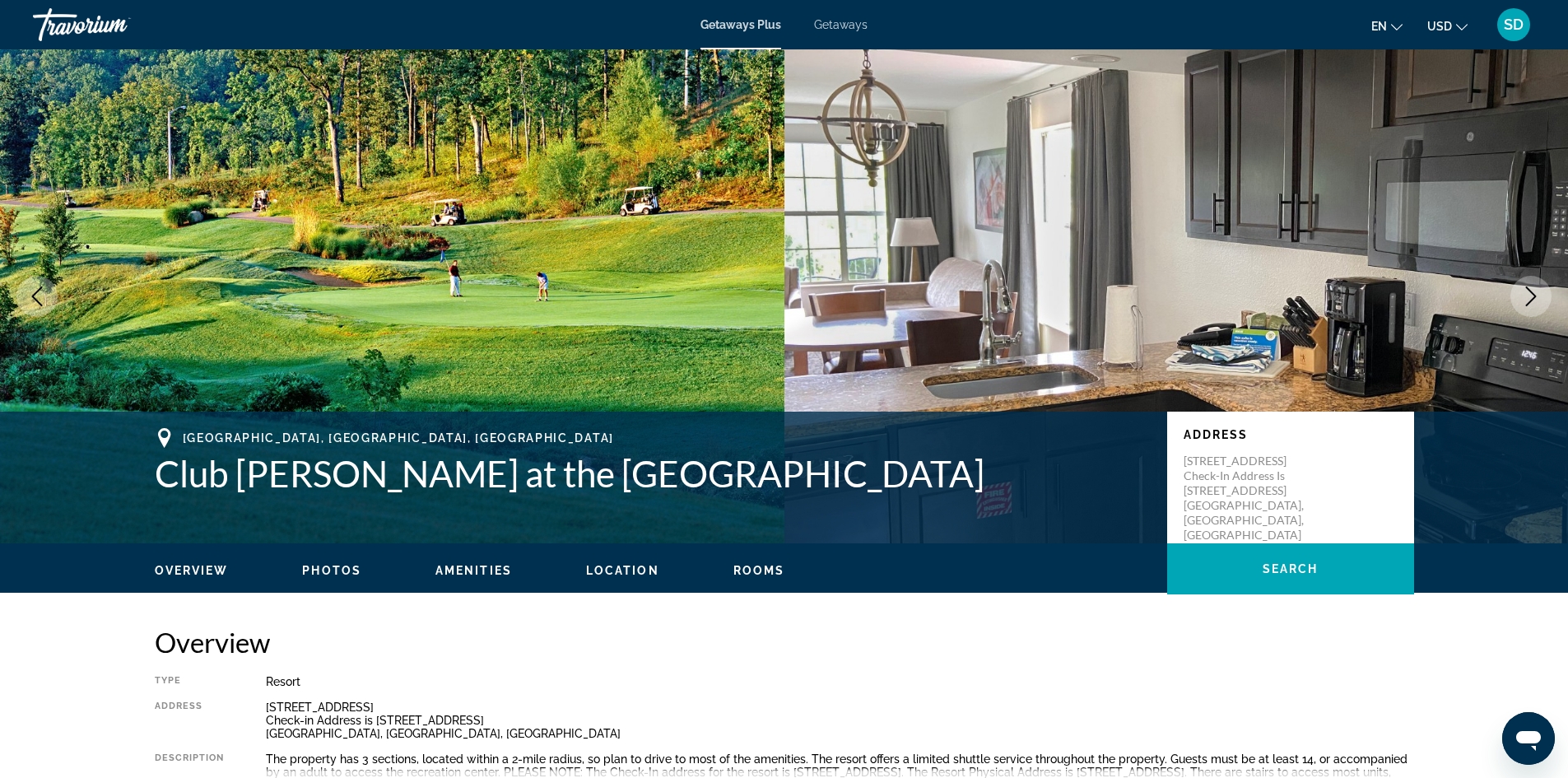
click at [868, 294] on icon "Next image" at bounding box center [1531, 296] width 11 height 20
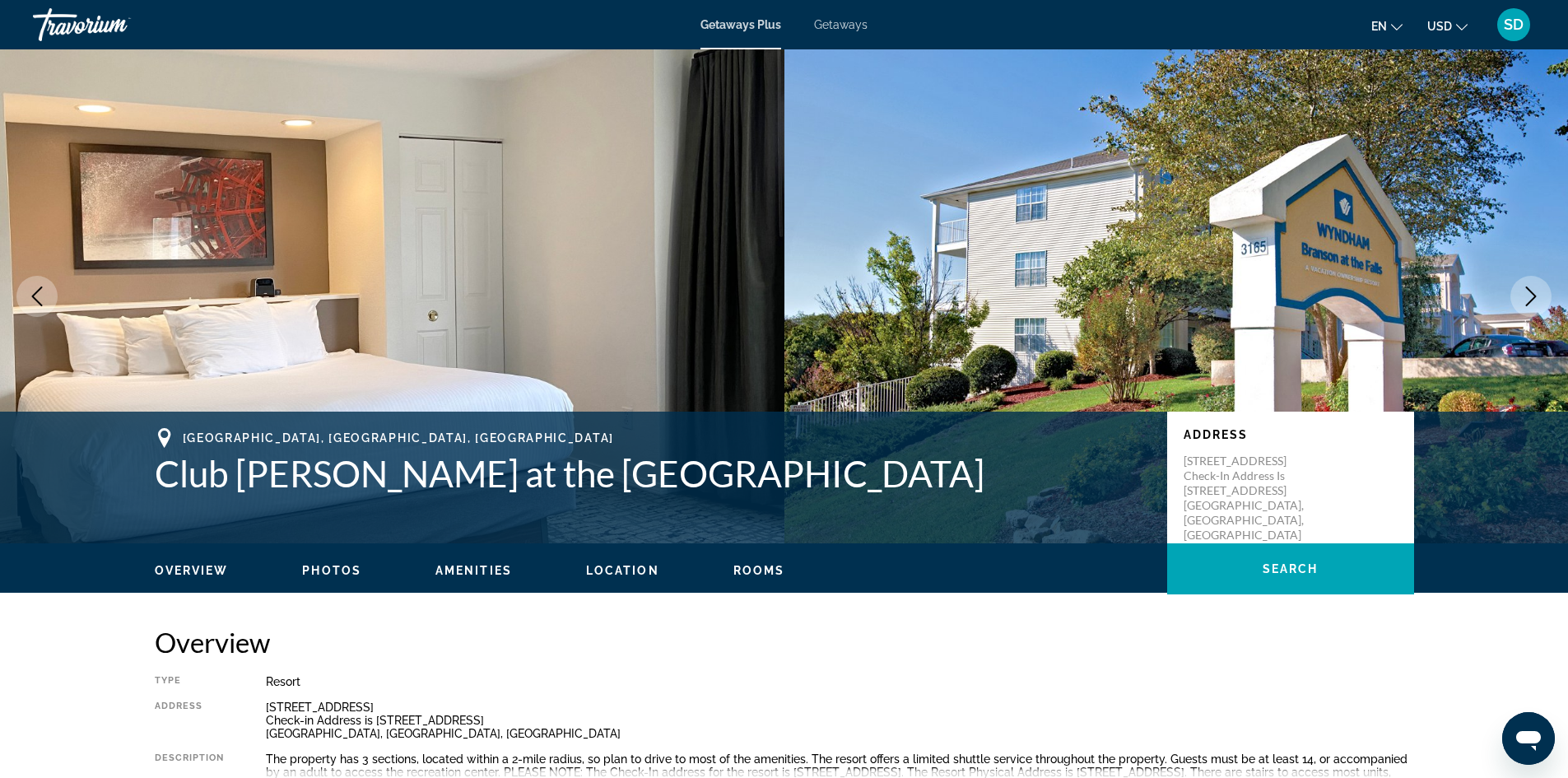
click at [868, 294] on icon "Next image" at bounding box center [1531, 296] width 11 height 20
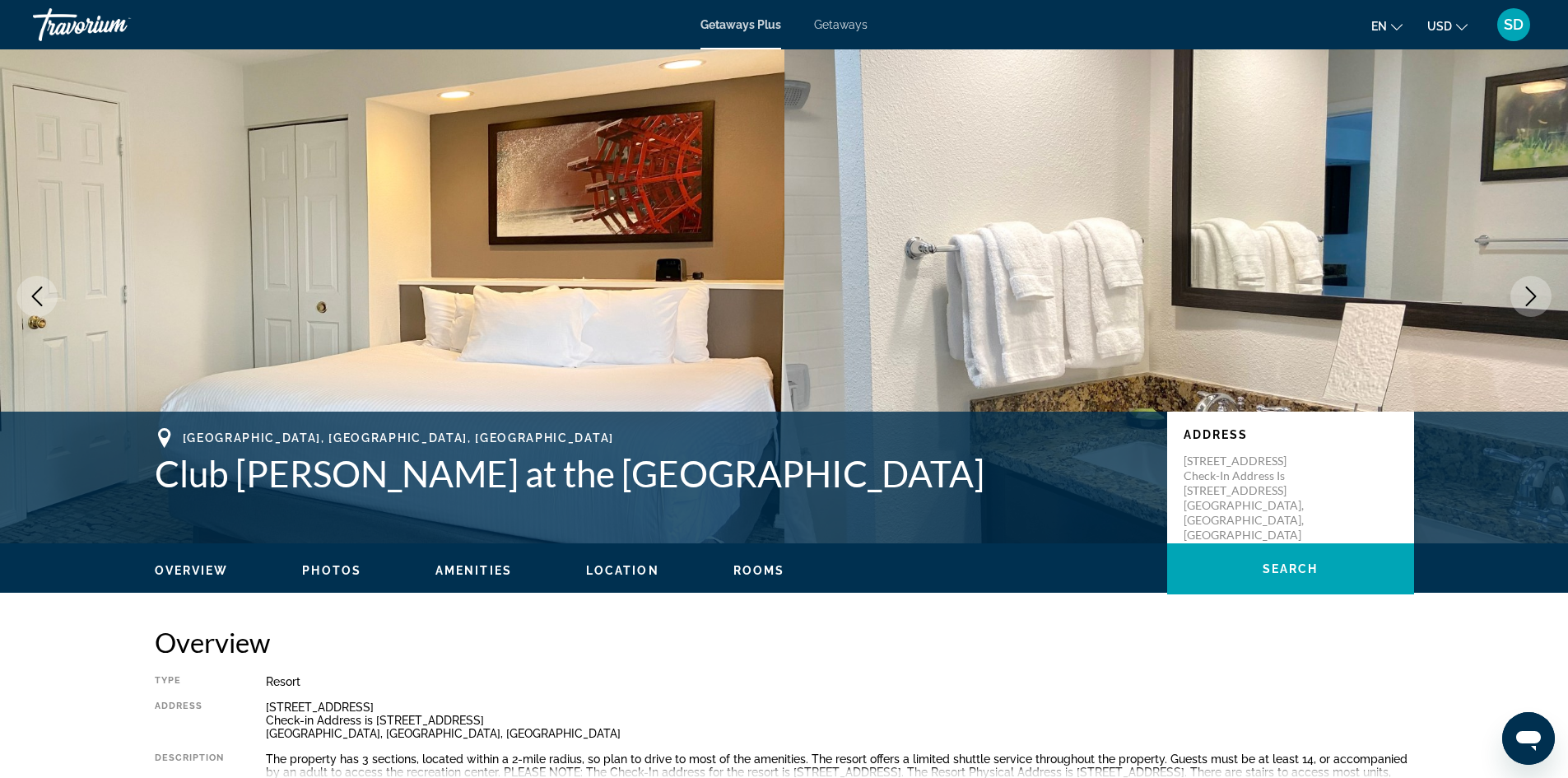
click at [868, 294] on icon "Next image" at bounding box center [1531, 296] width 11 height 20
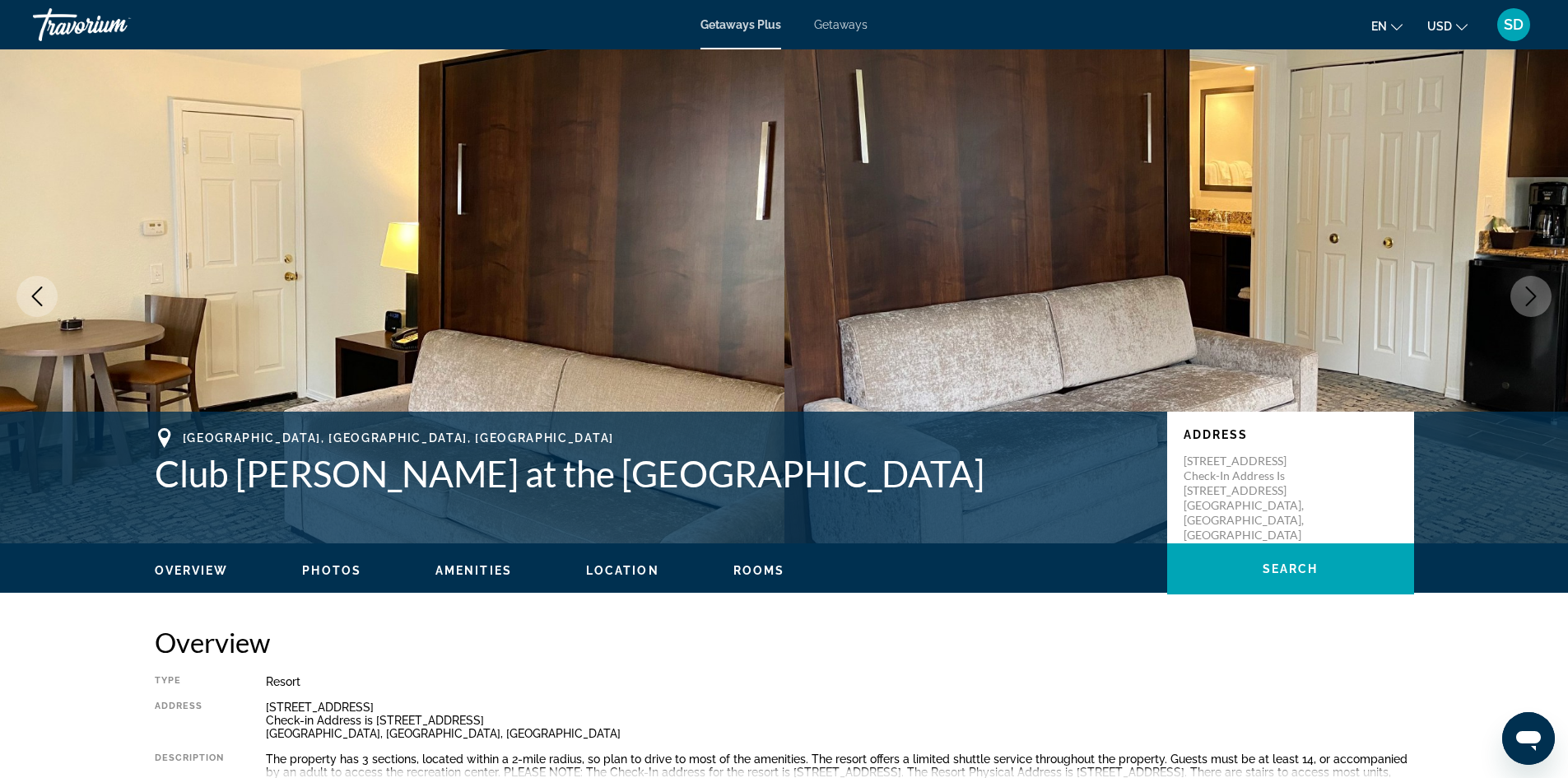
click at [868, 294] on icon "Next image" at bounding box center [1531, 296] width 11 height 20
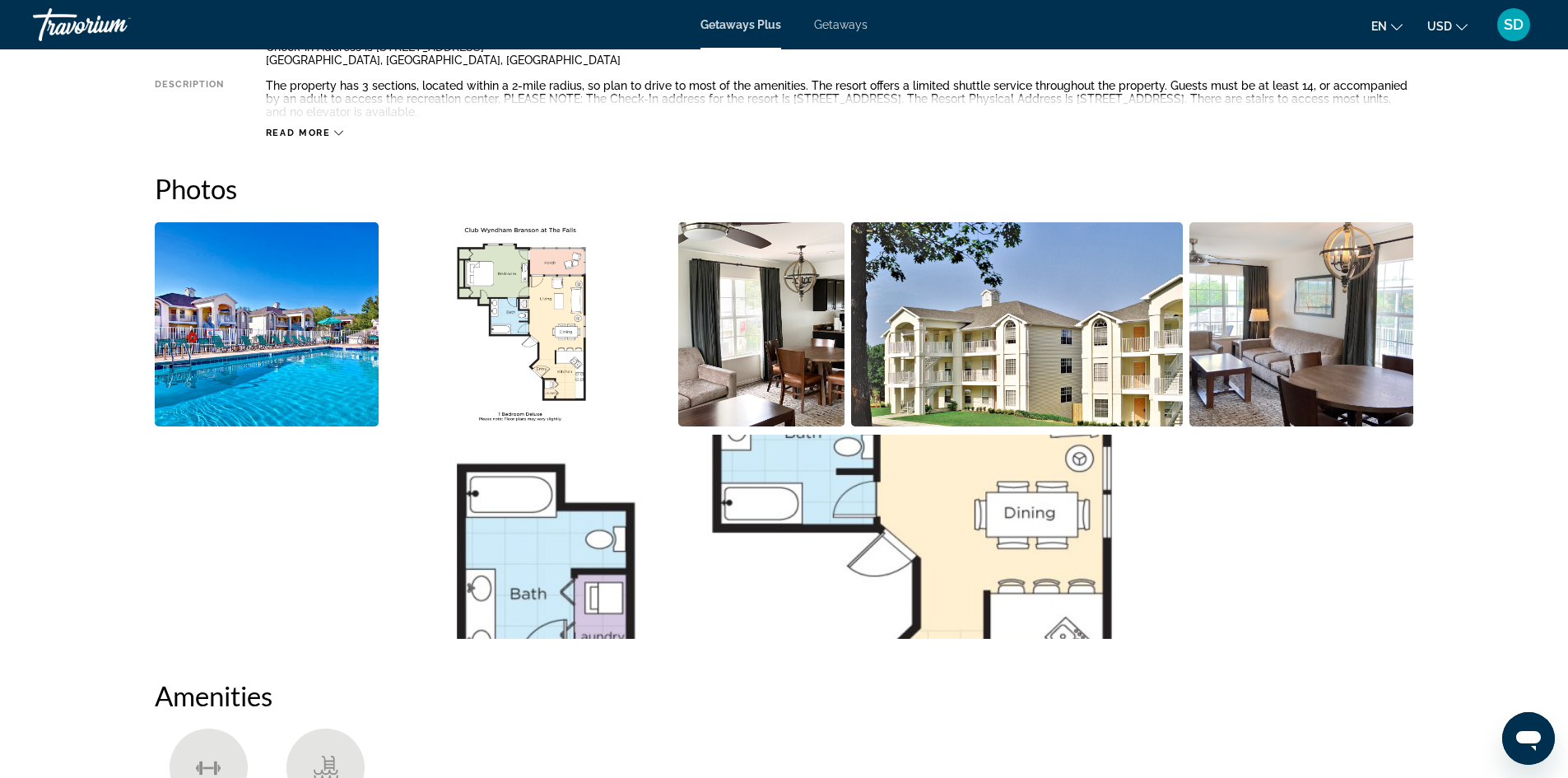
scroll to position [494, 0]
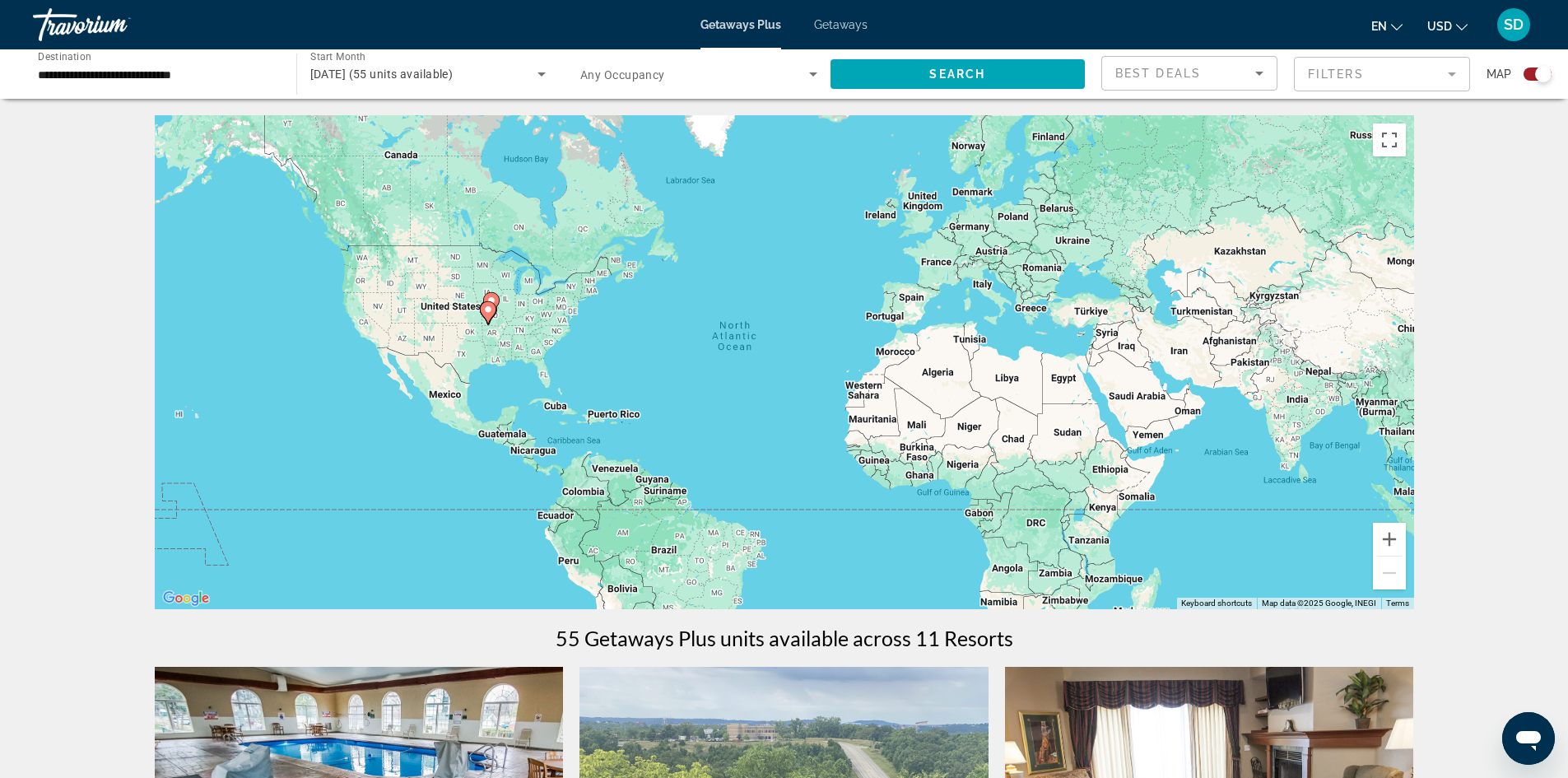
click at [485, 304] on icon "Main content" at bounding box center [487, 313] width 15 height 22
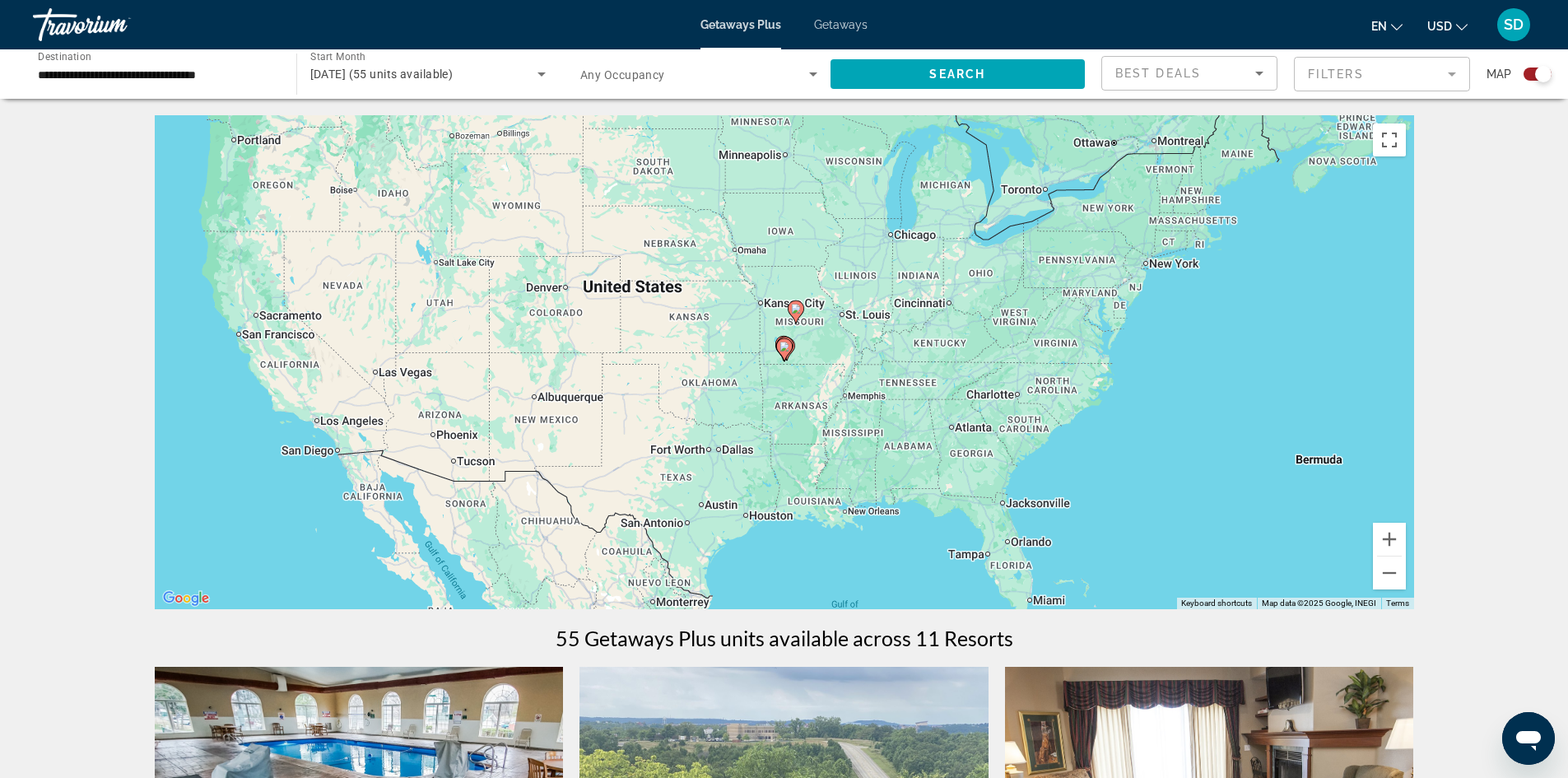
click at [796, 309] on image "Main content" at bounding box center [796, 309] width 10 height 10
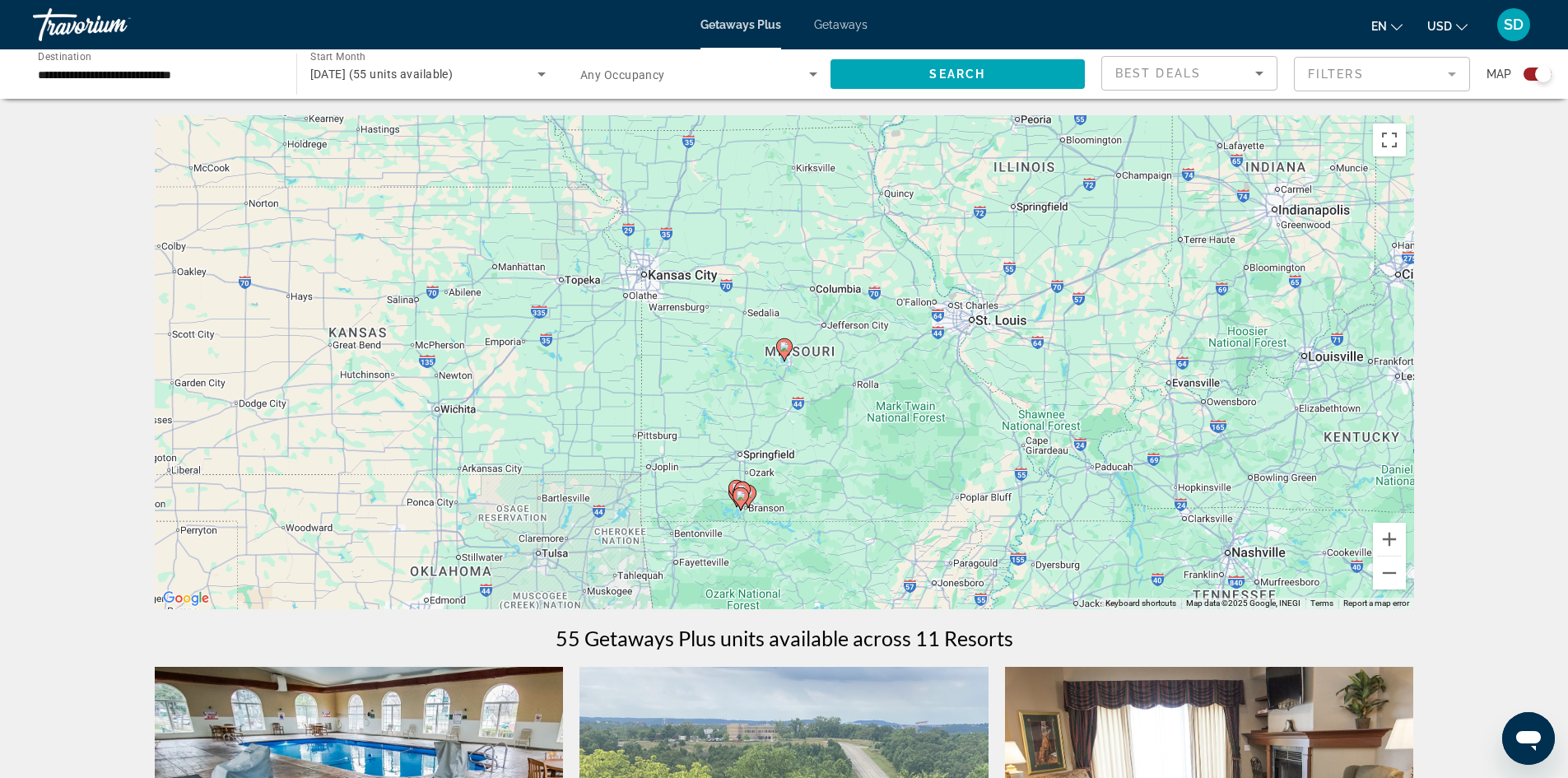
click at [790, 348] on icon "Main content" at bounding box center [783, 350] width 15 height 22
type input "**********"
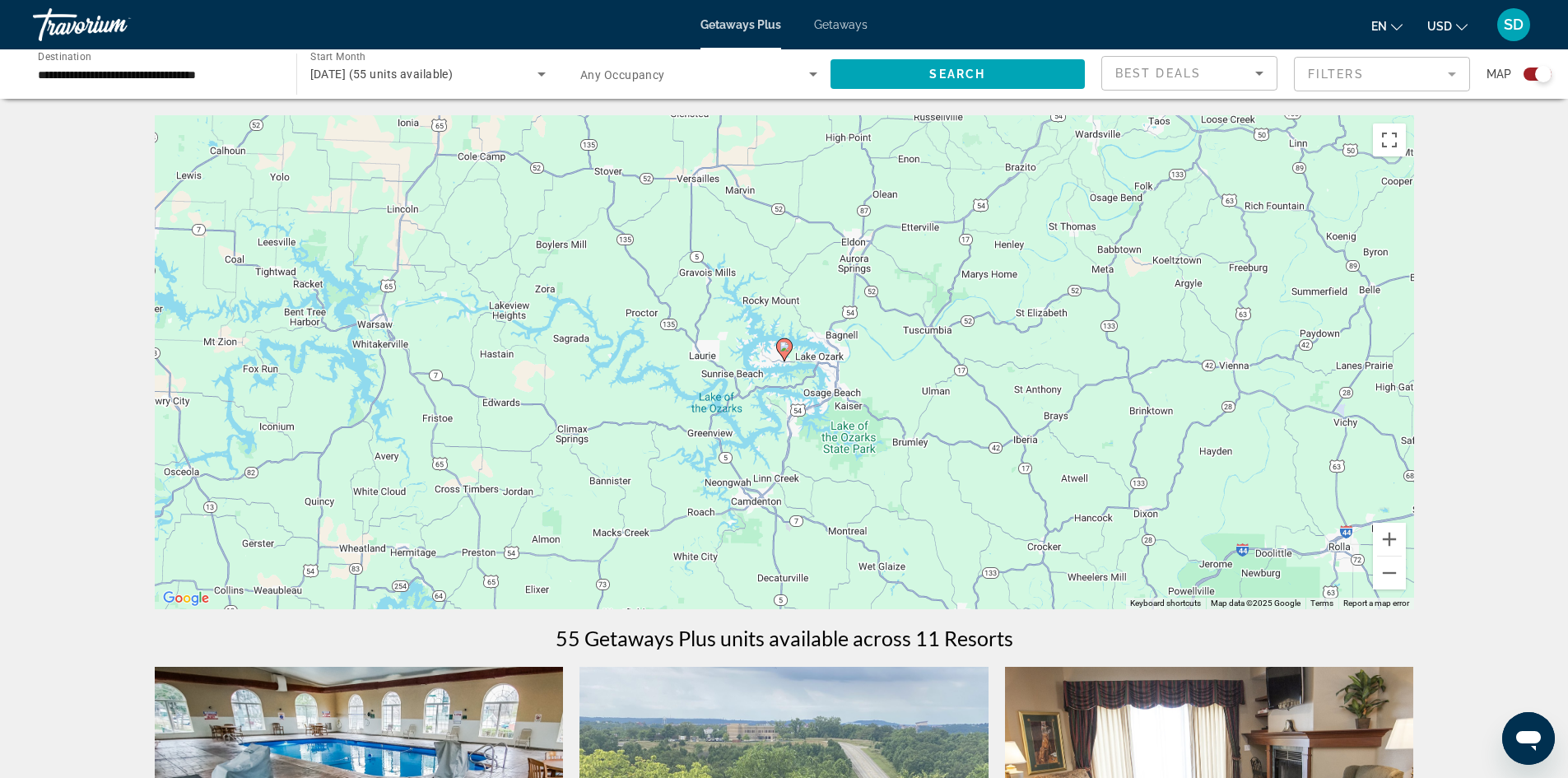
click at [784, 347] on image "Main content" at bounding box center [785, 347] width 10 height 10
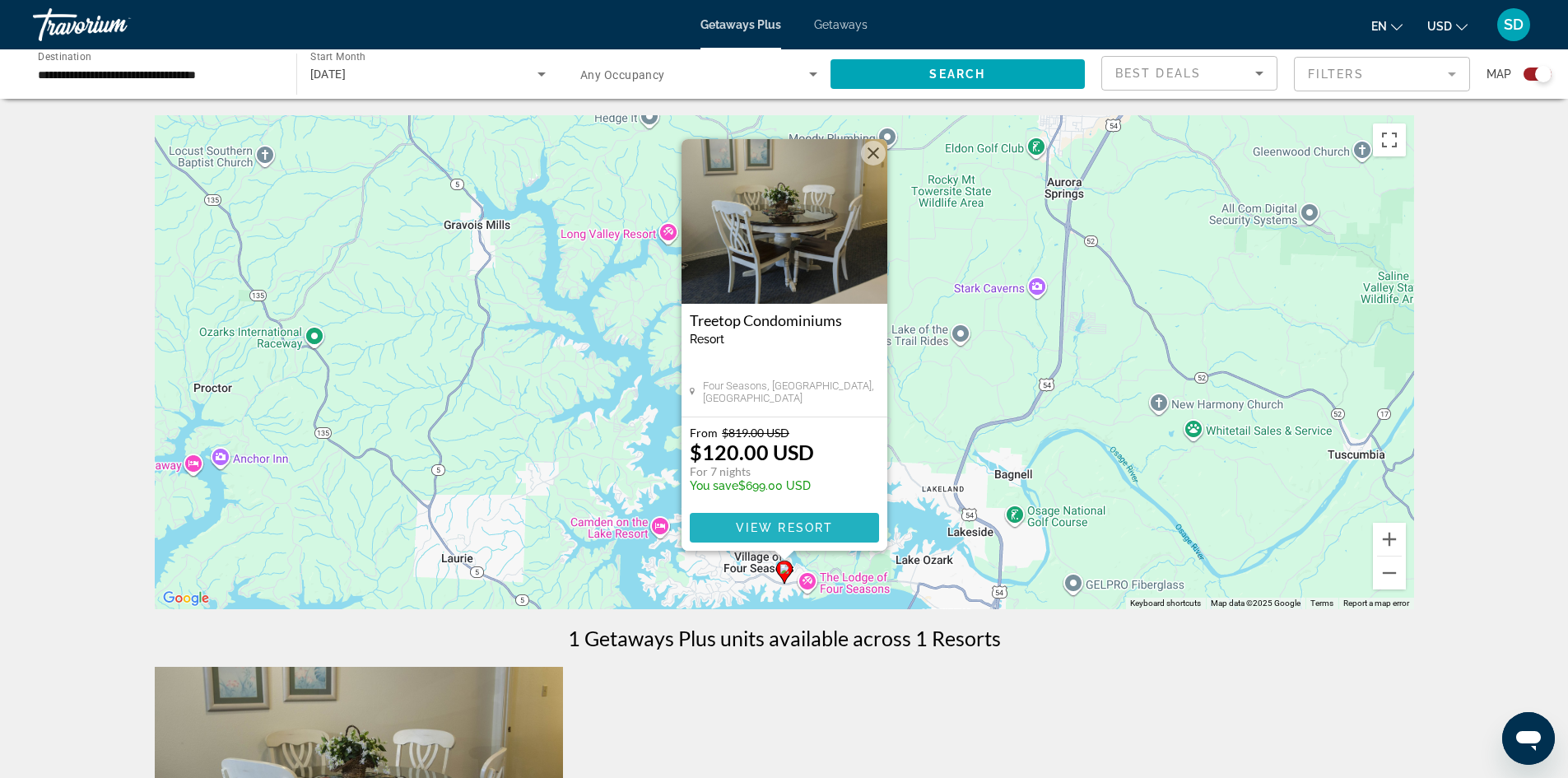
click at [819, 480] on span "Main content" at bounding box center [784, 528] width 189 height 40
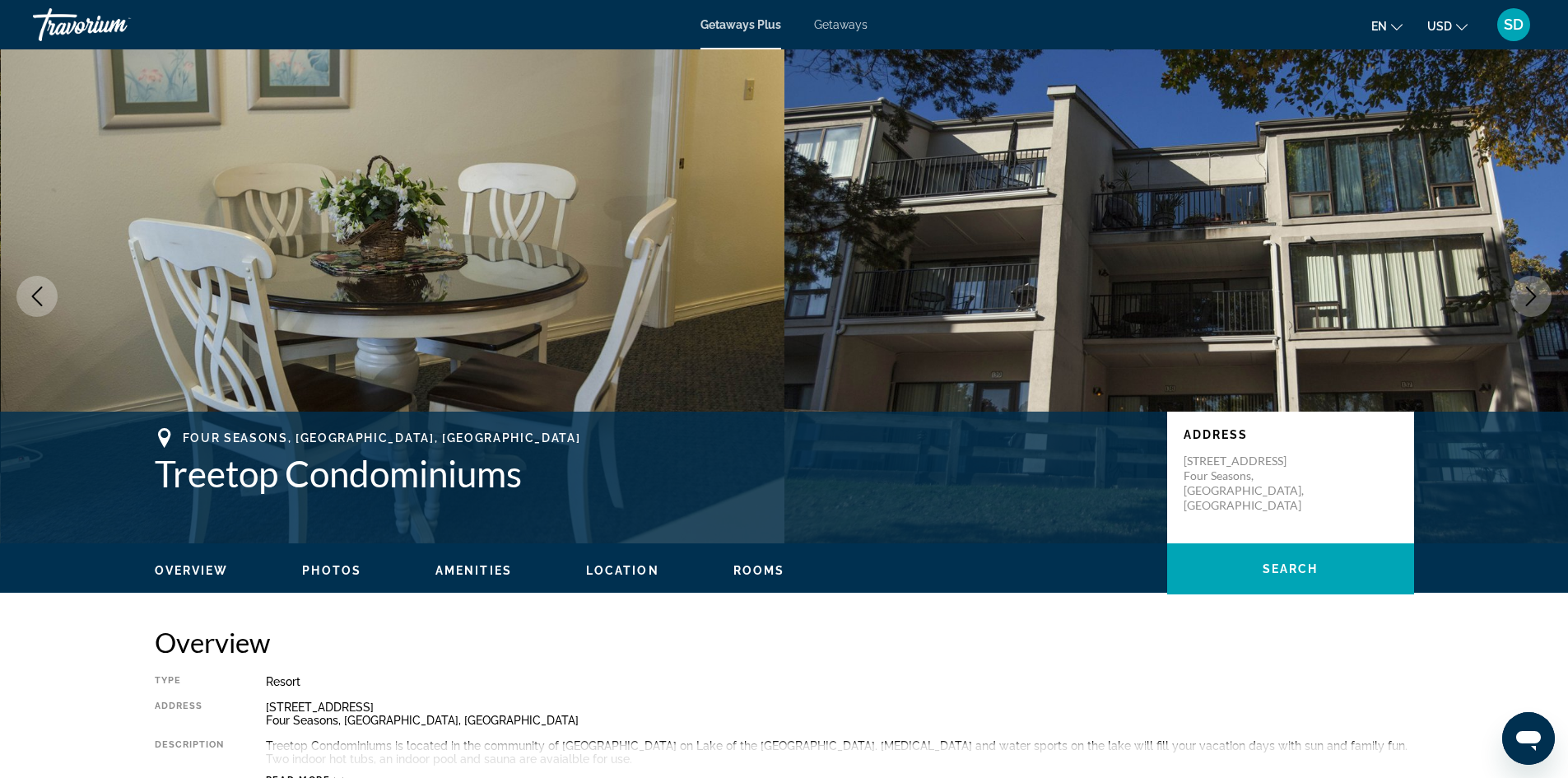
click at [868, 292] on icon "Next image" at bounding box center [1531, 296] width 20 height 20
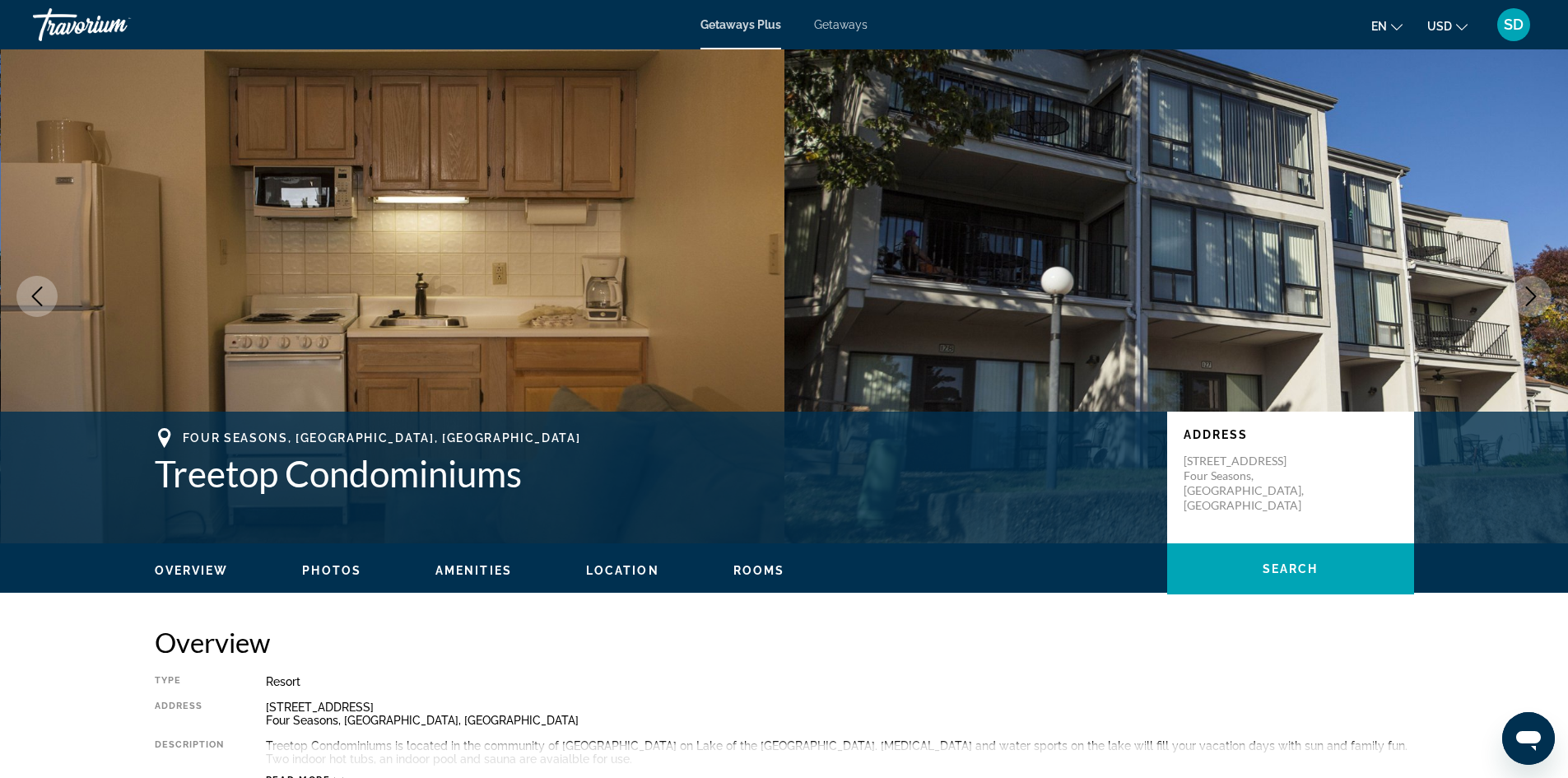
click at [868, 292] on icon "Next image" at bounding box center [1531, 296] width 20 height 20
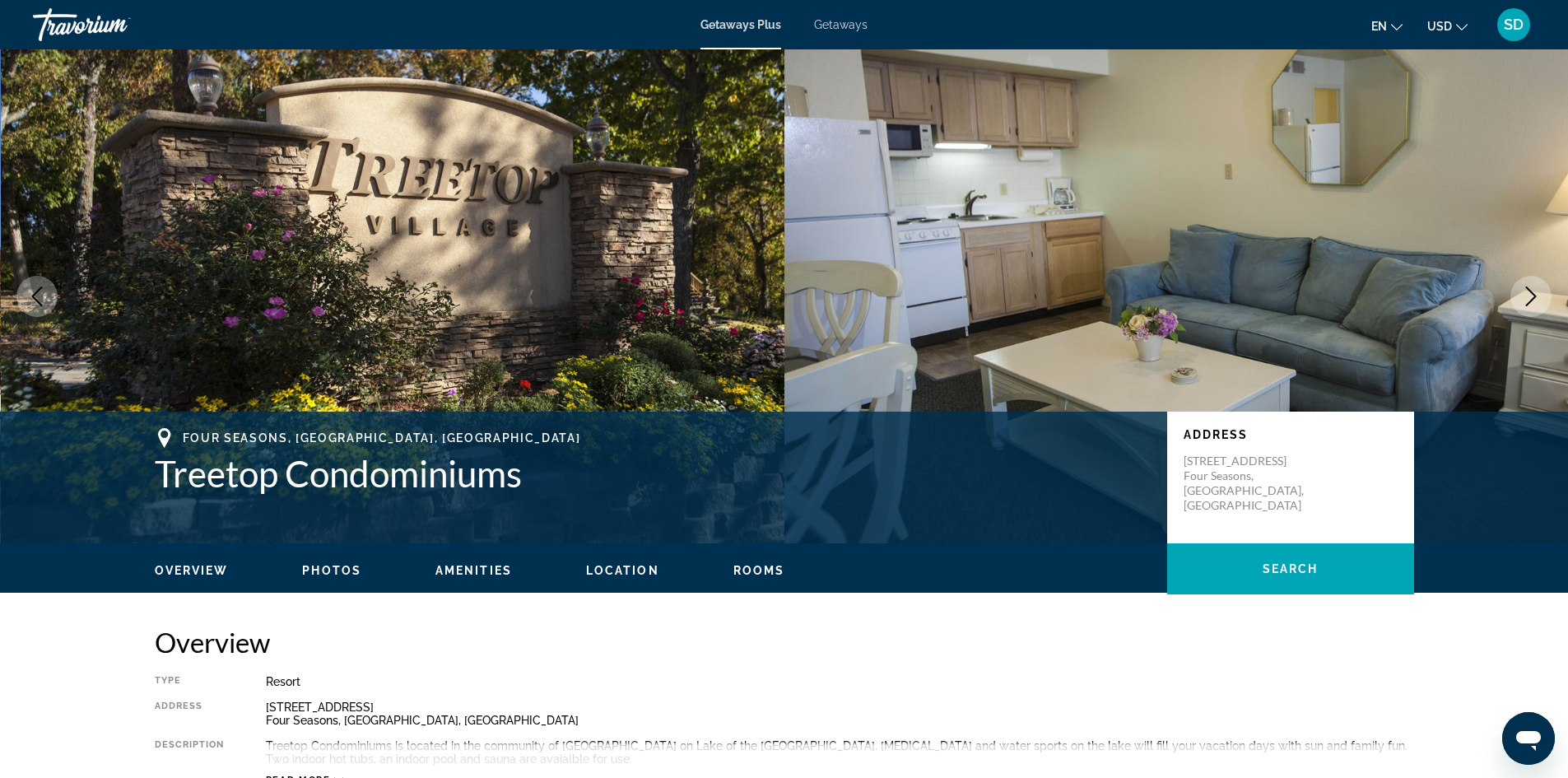
click at [868, 292] on icon "Next image" at bounding box center [1531, 296] width 20 height 20
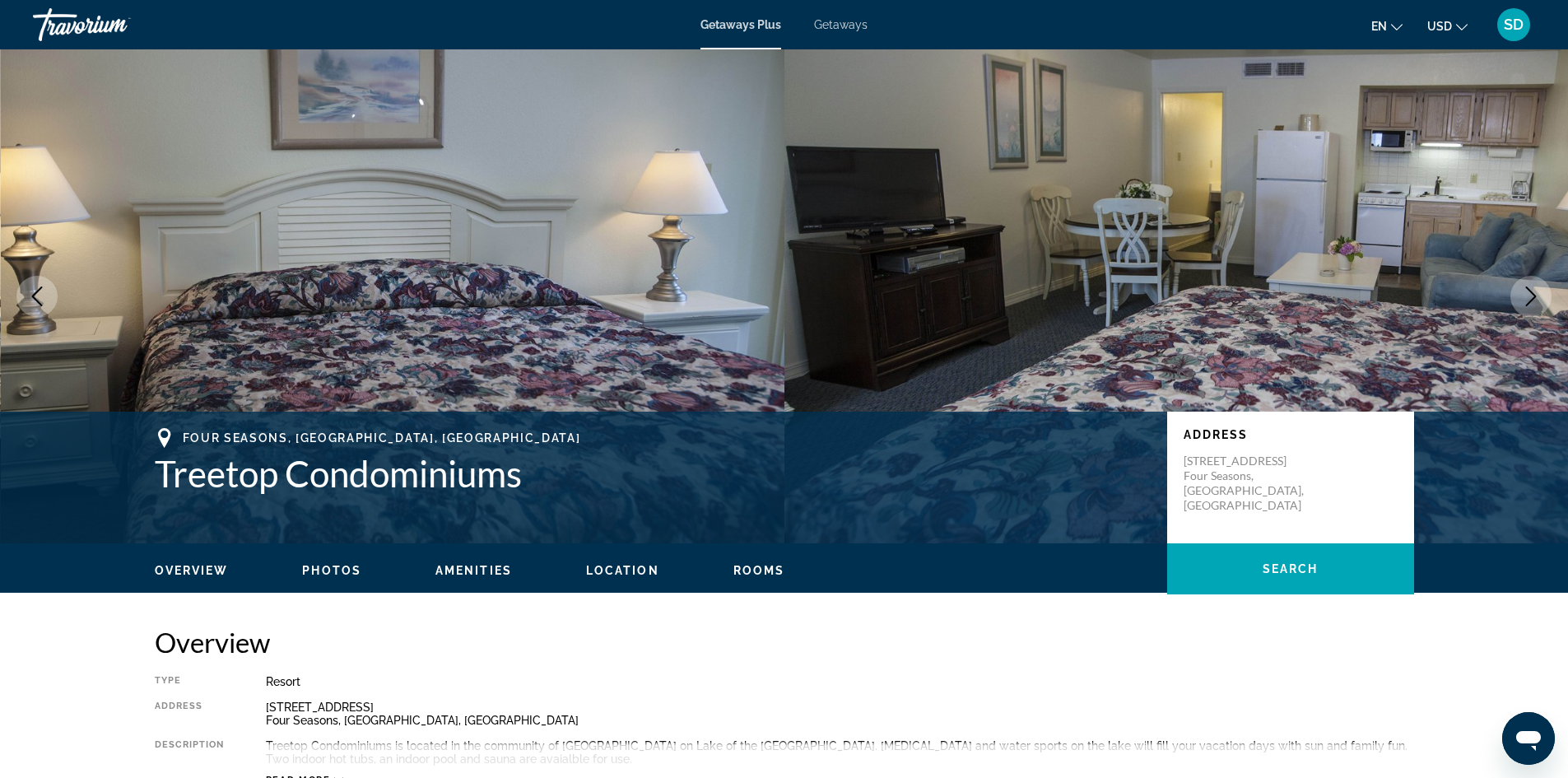
click at [868, 292] on icon "Next image" at bounding box center [1531, 296] width 20 height 20
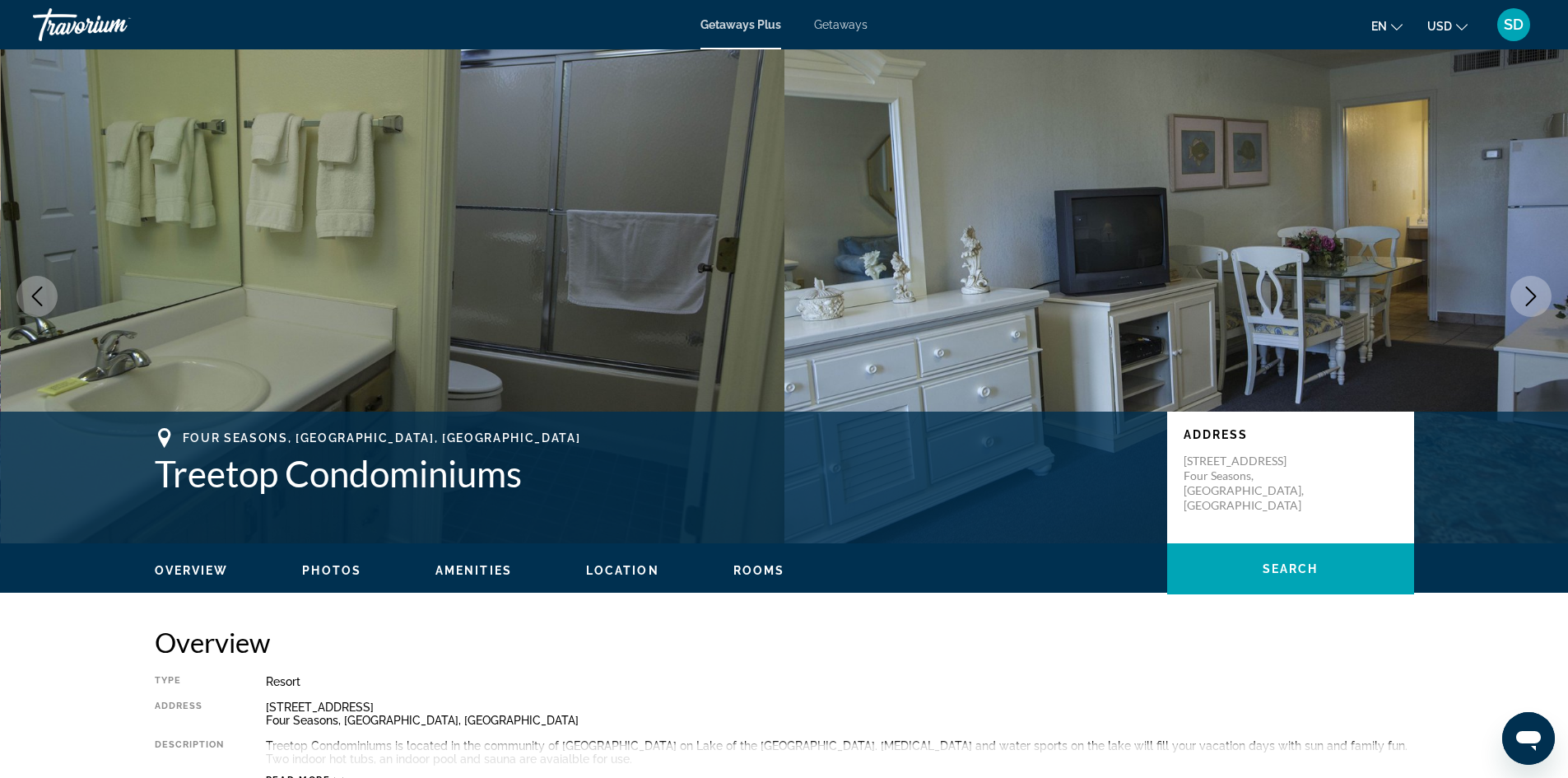
click at [868, 292] on icon "Next image" at bounding box center [1531, 296] width 20 height 20
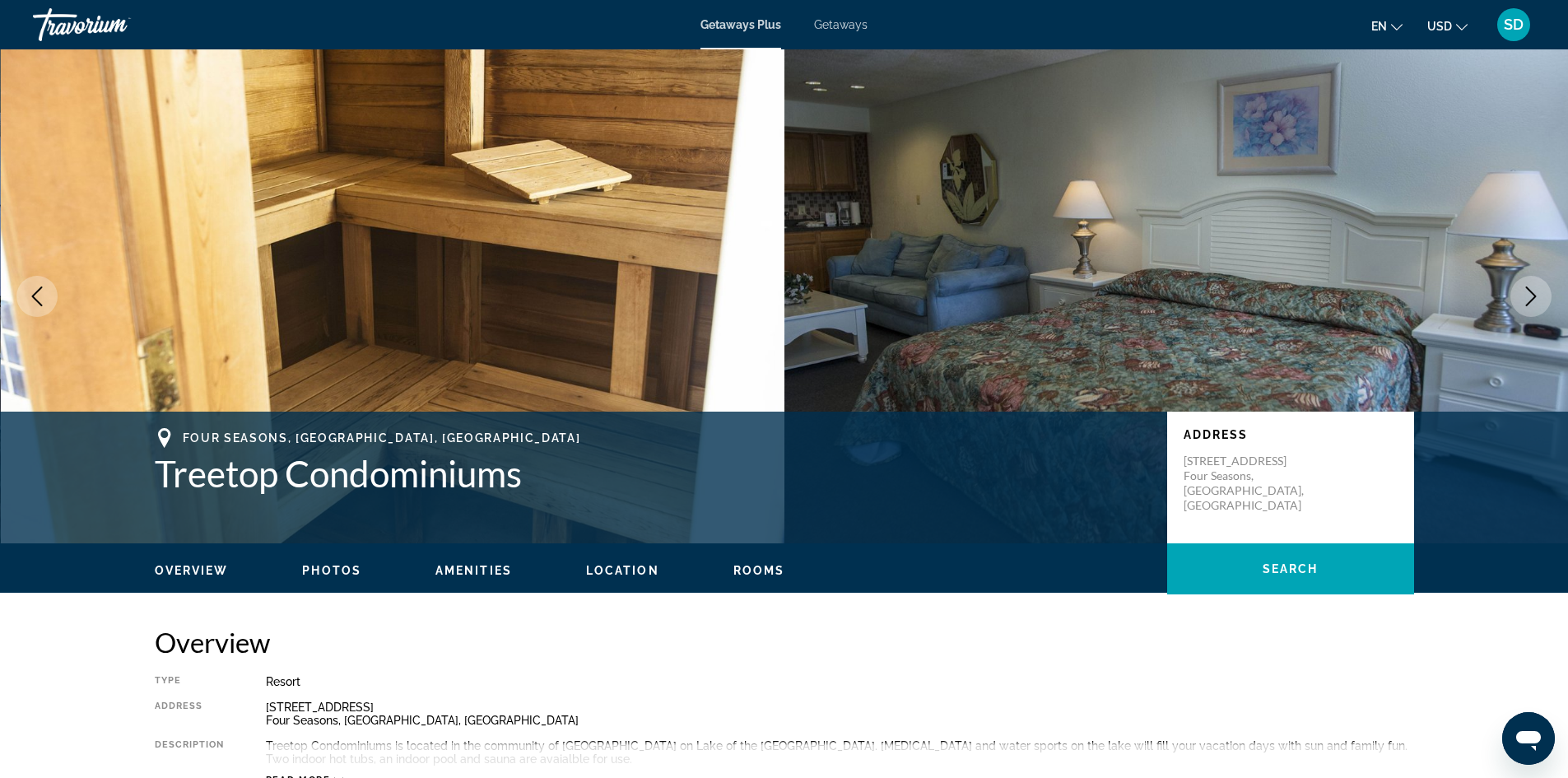
click at [868, 292] on icon "Next image" at bounding box center [1531, 296] width 20 height 20
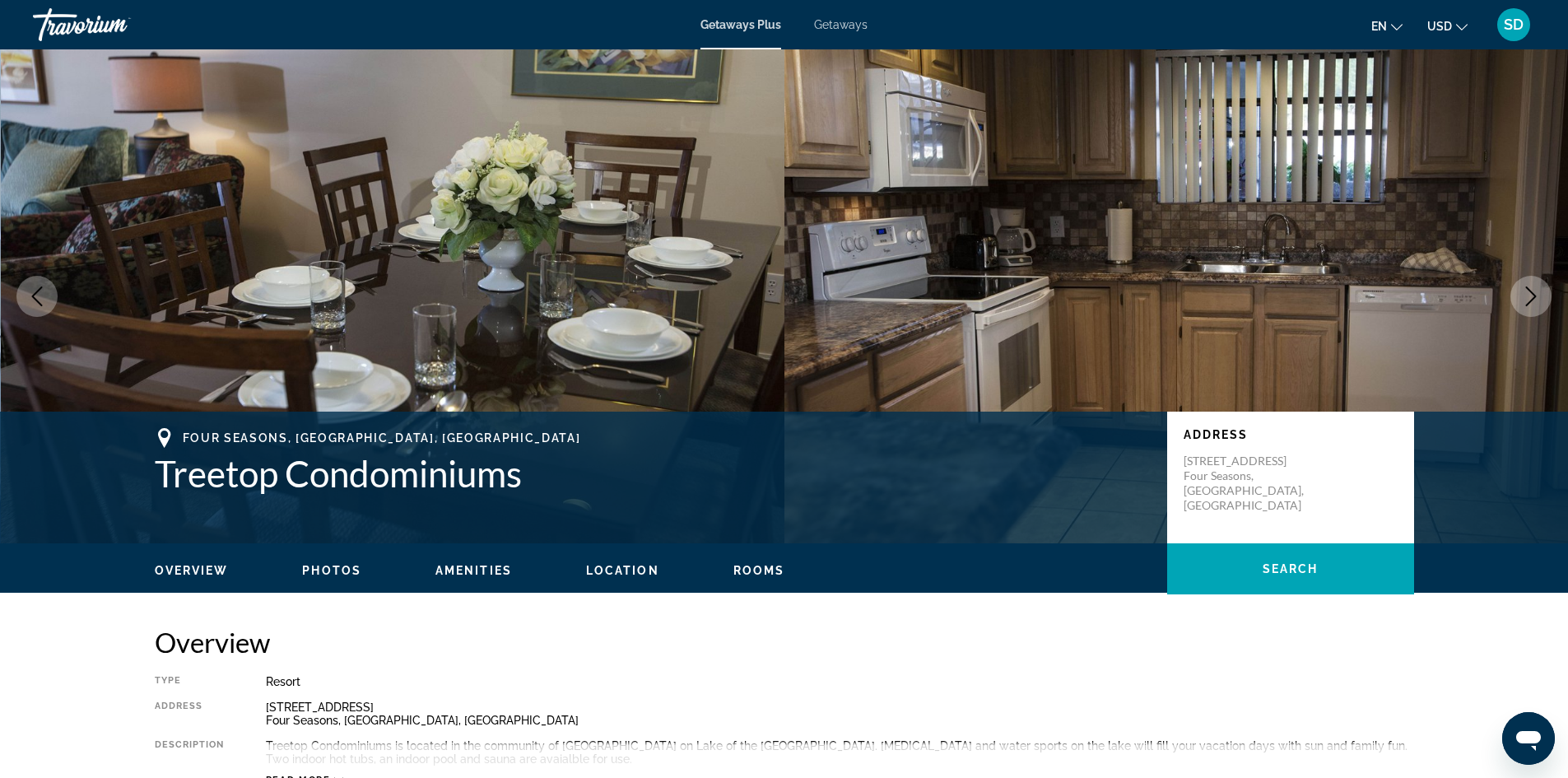
click at [868, 292] on icon "Next image" at bounding box center [1531, 296] width 20 height 20
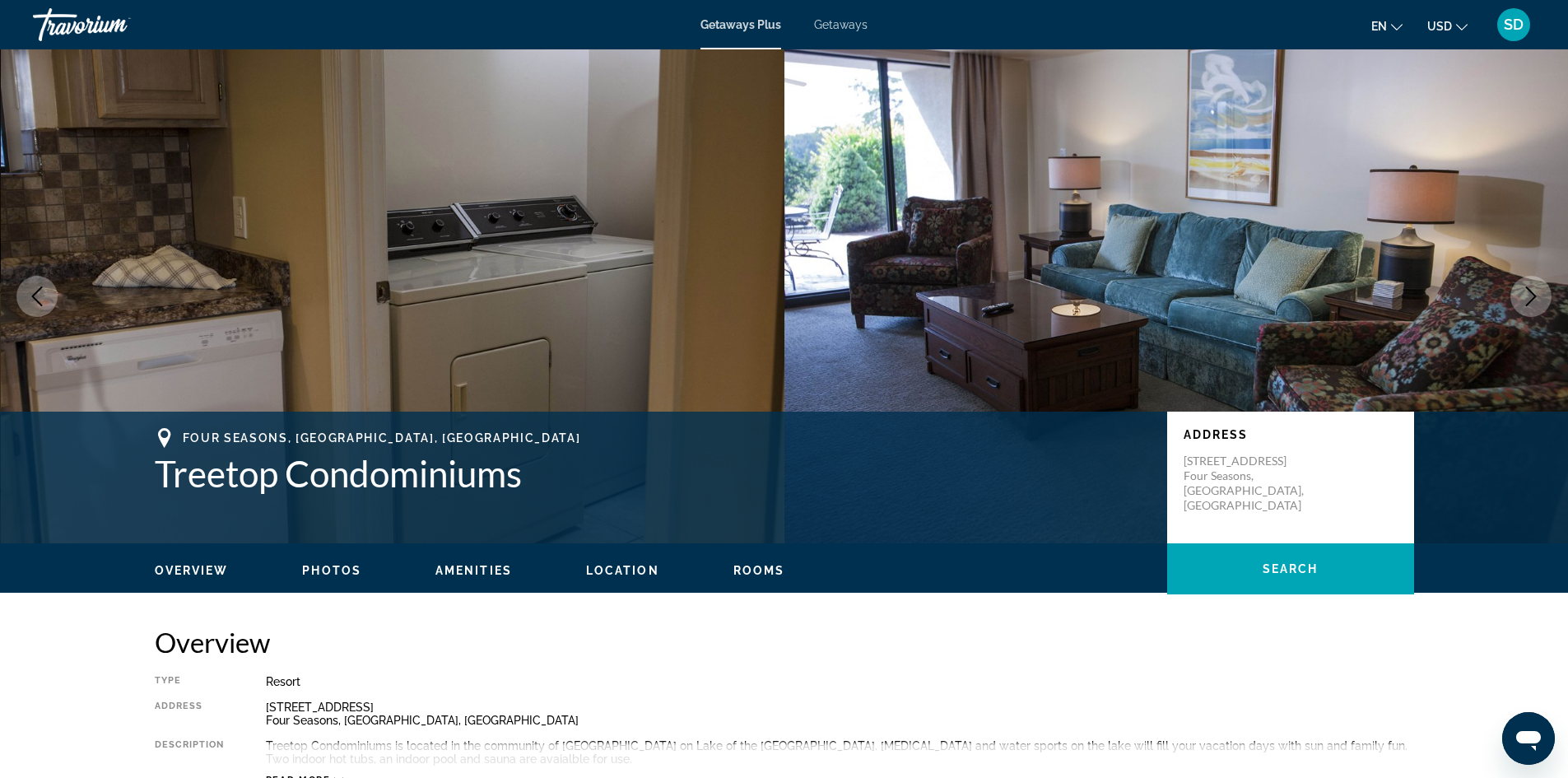
click at [868, 279] on button "Next image" at bounding box center [1531, 296] width 42 height 42
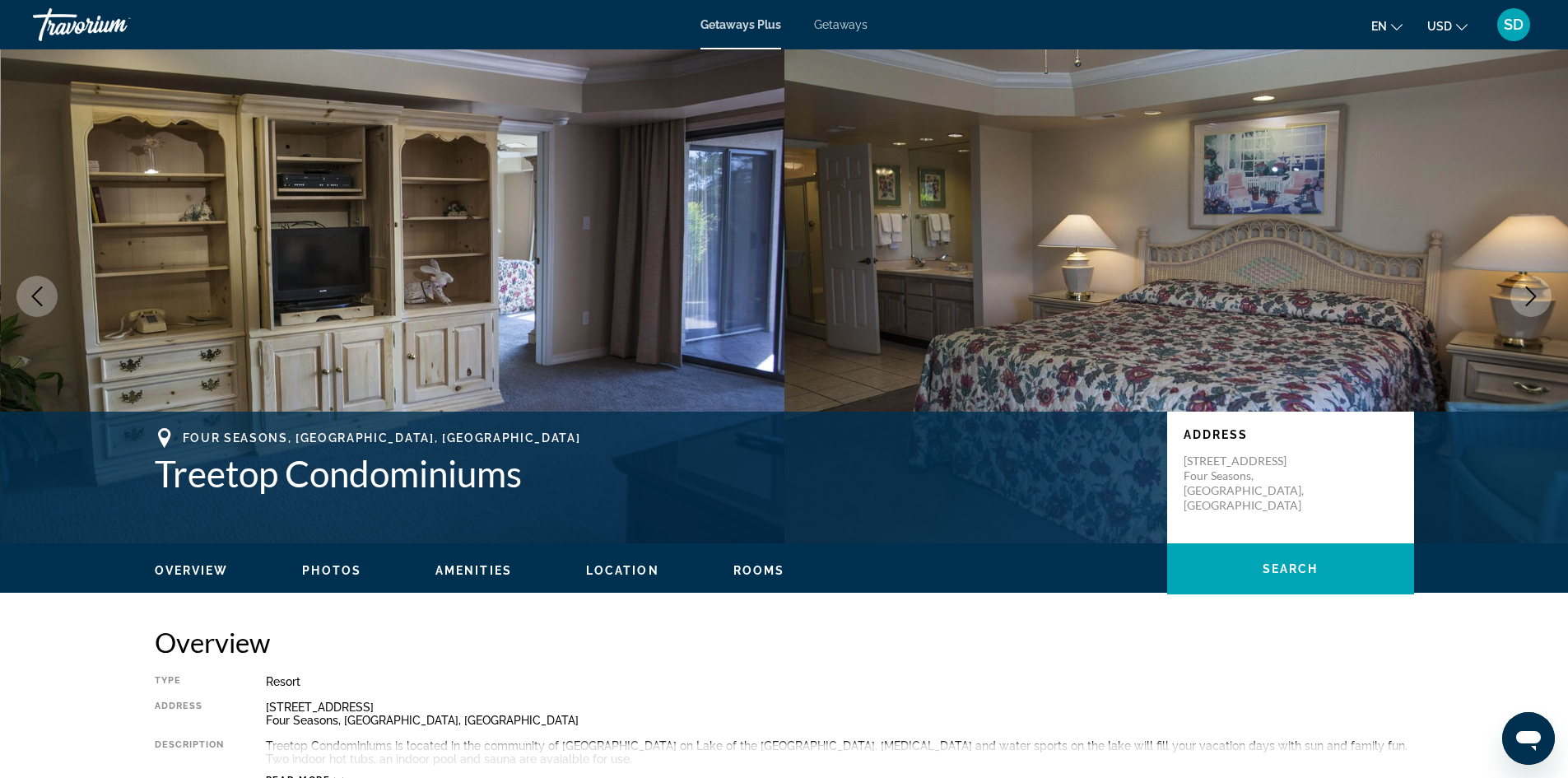
click at [868, 289] on button "Next image" at bounding box center [1531, 296] width 42 height 42
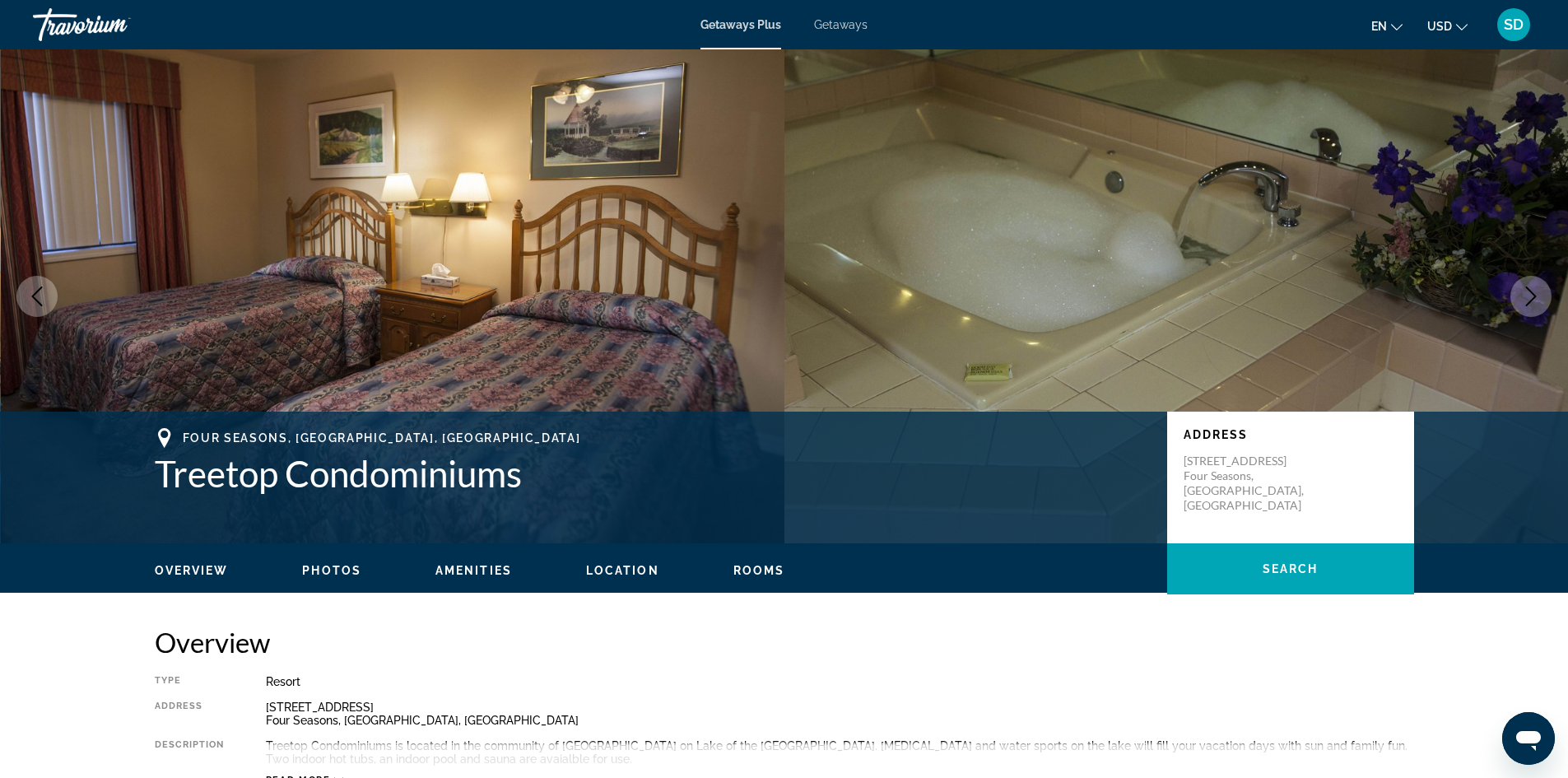
click at [868, 290] on button "Next image" at bounding box center [1531, 296] width 42 height 42
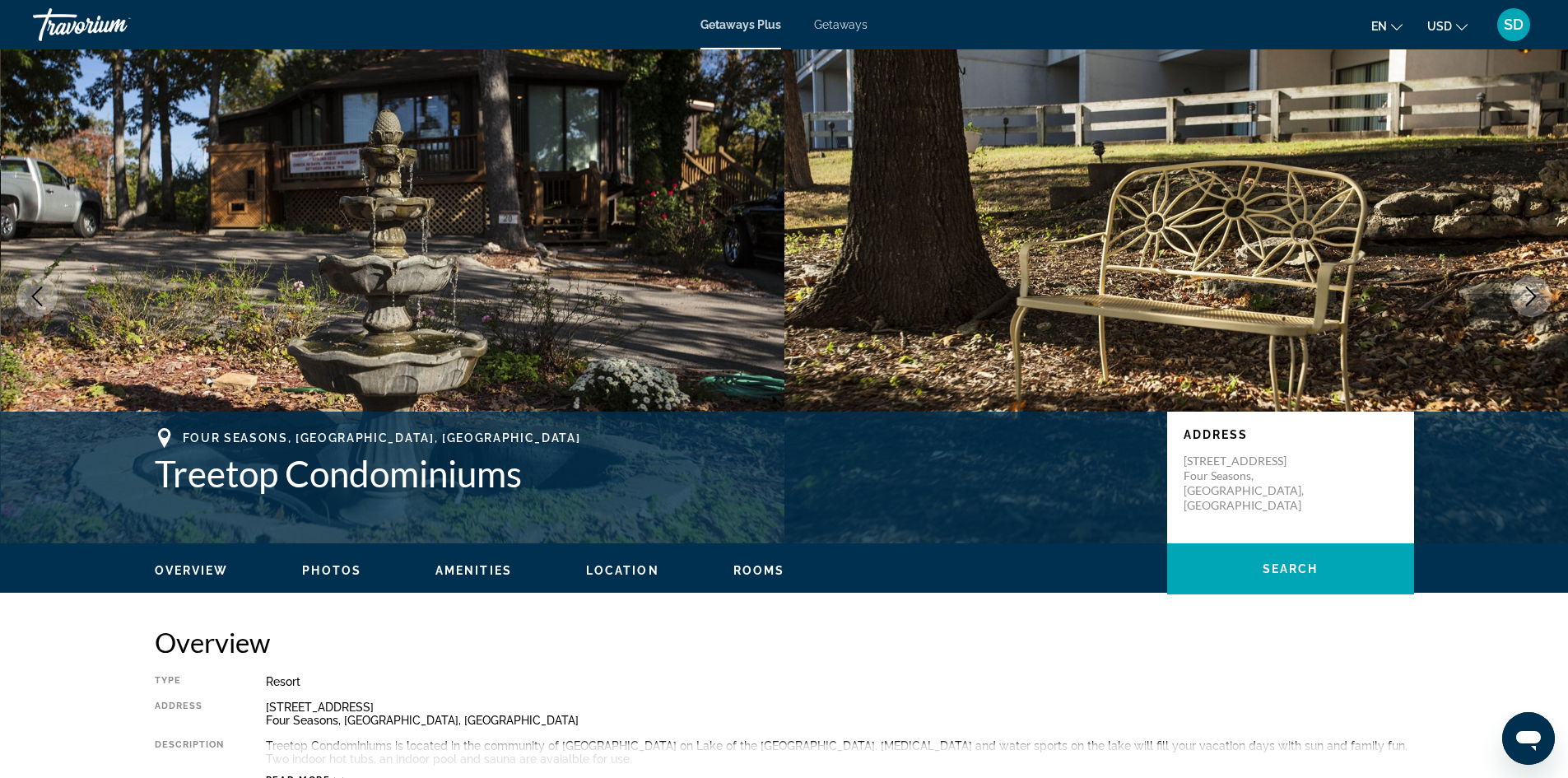
click at [868, 290] on button "Next image" at bounding box center [1531, 296] width 42 height 42
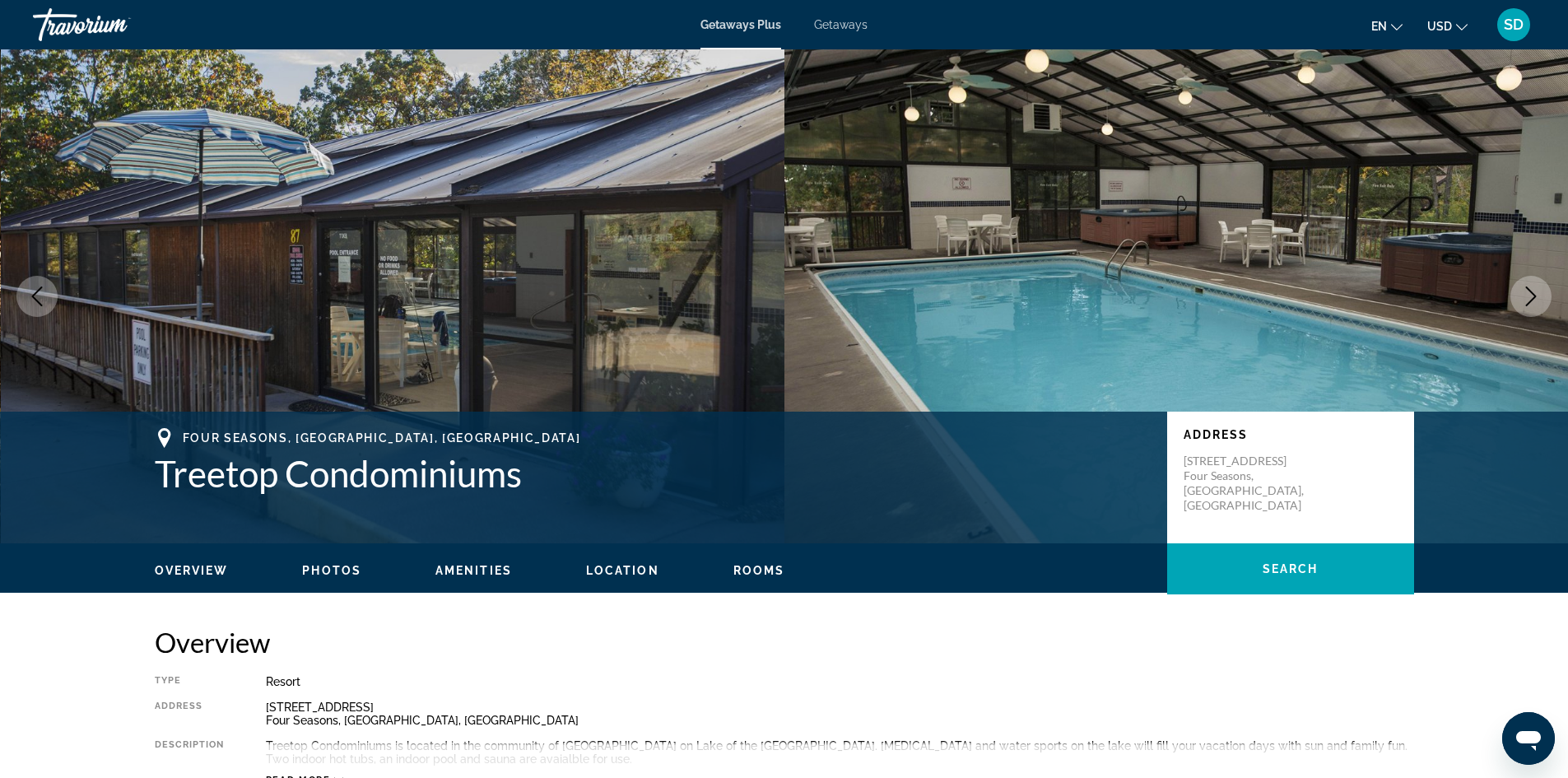
click at [868, 290] on button "Next image" at bounding box center [1531, 296] width 42 height 42
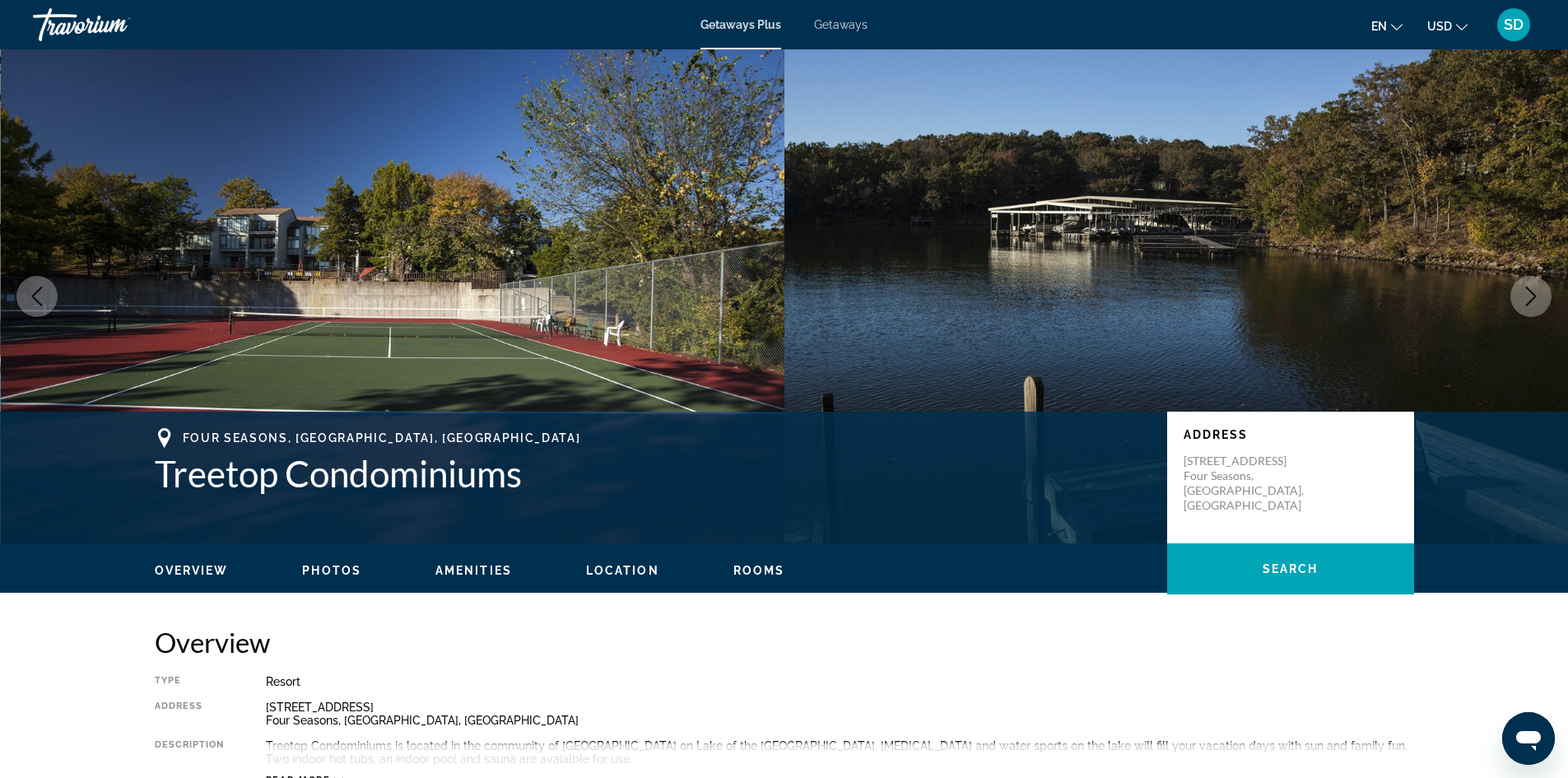
click at [868, 290] on button "Next image" at bounding box center [1531, 296] width 42 height 42
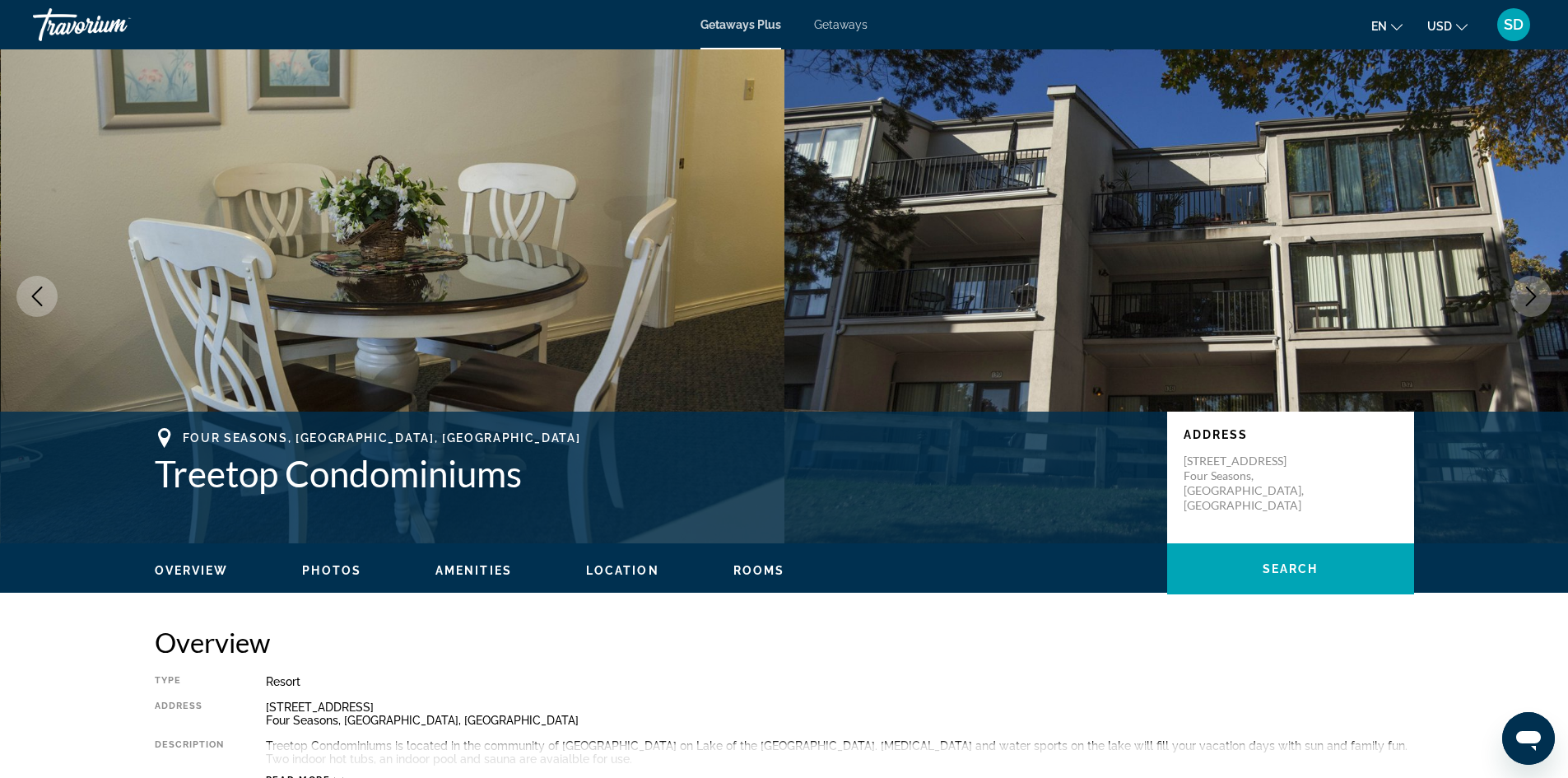
click at [25, 282] on button "Previous image" at bounding box center [38, 296] width 42 height 42
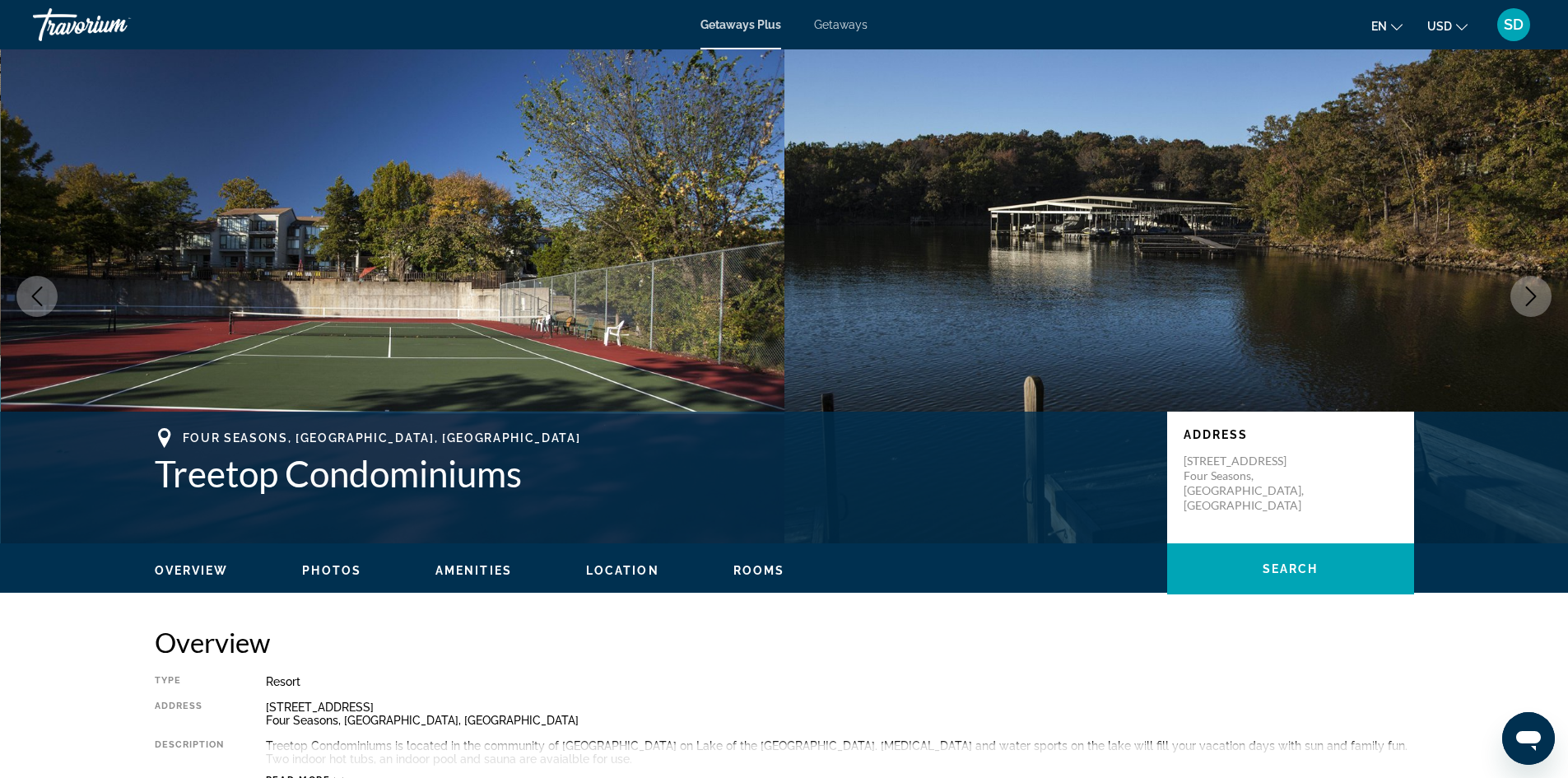
click at [868, 310] on img "Main content" at bounding box center [1177, 296] width 785 height 494
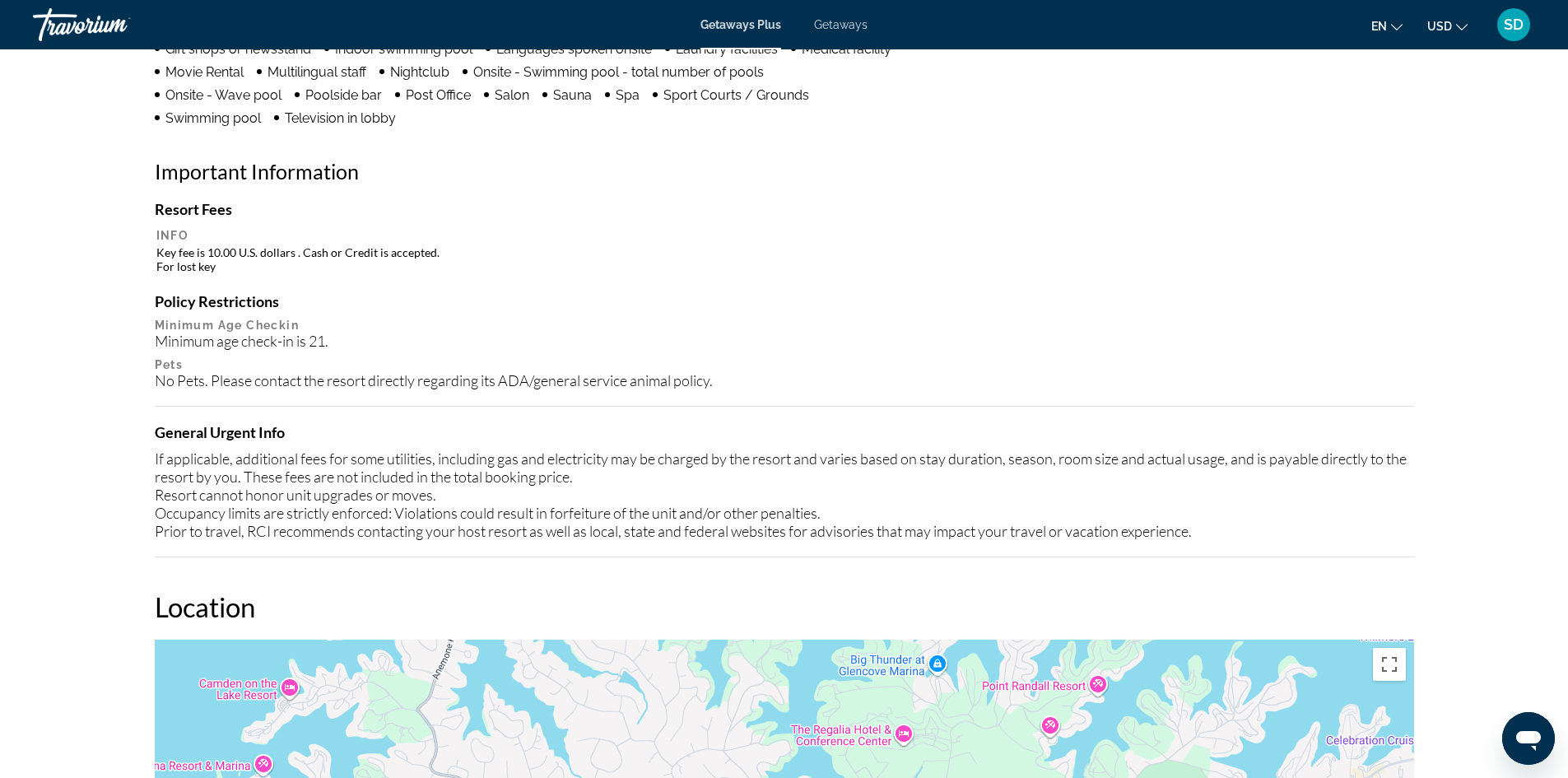
scroll to position [1482, 0]
